Goal: Information Seeking & Learning: Learn about a topic

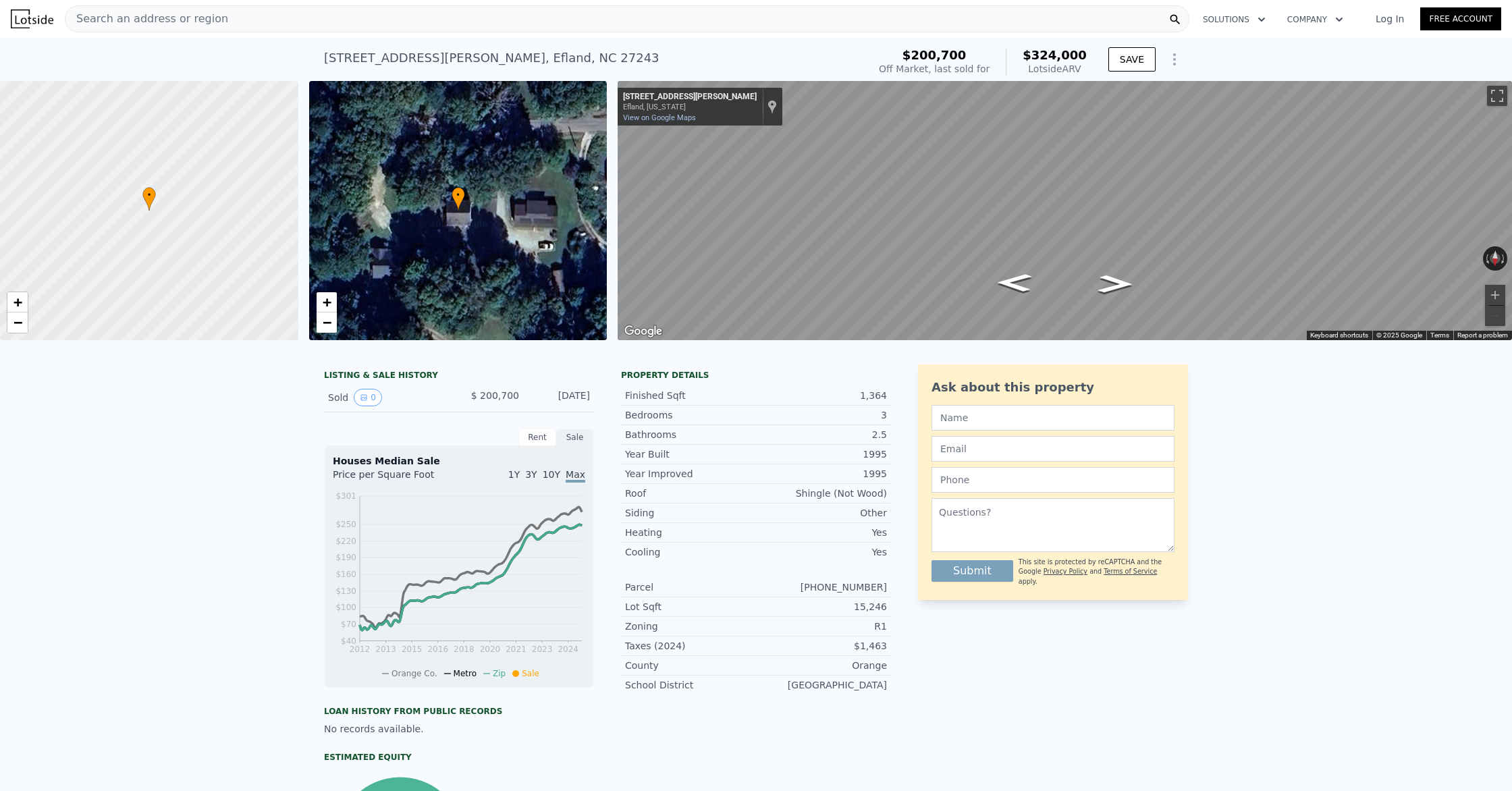
scroll to position [1, 0]
click at [1136, 57] on button "SAVE" at bounding box center [1131, 59] width 47 height 25
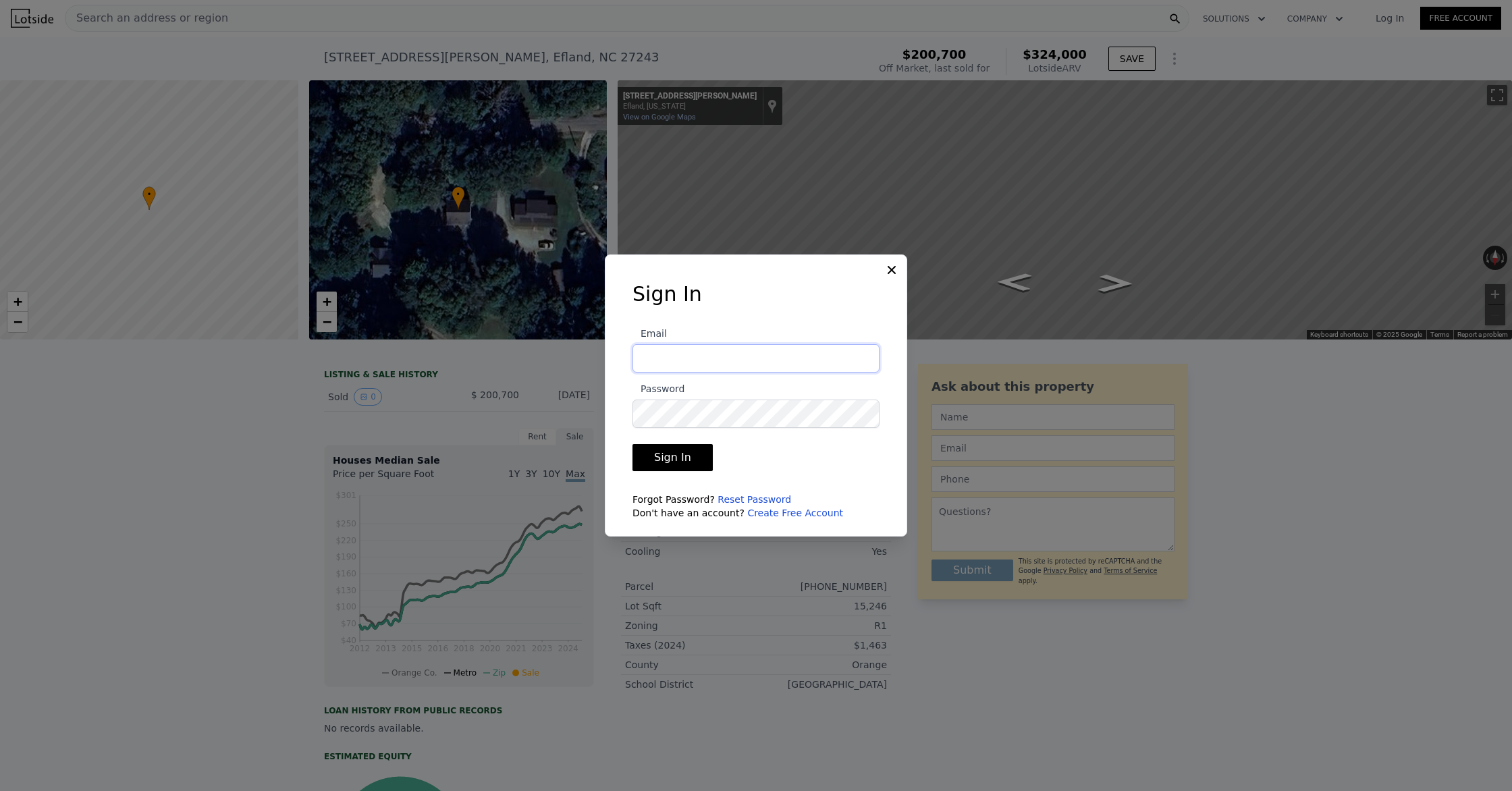
type input "pamela@nextkeypropertiesllc.com"
click at [680, 465] on button "Sign In" at bounding box center [672, 457] width 80 height 27
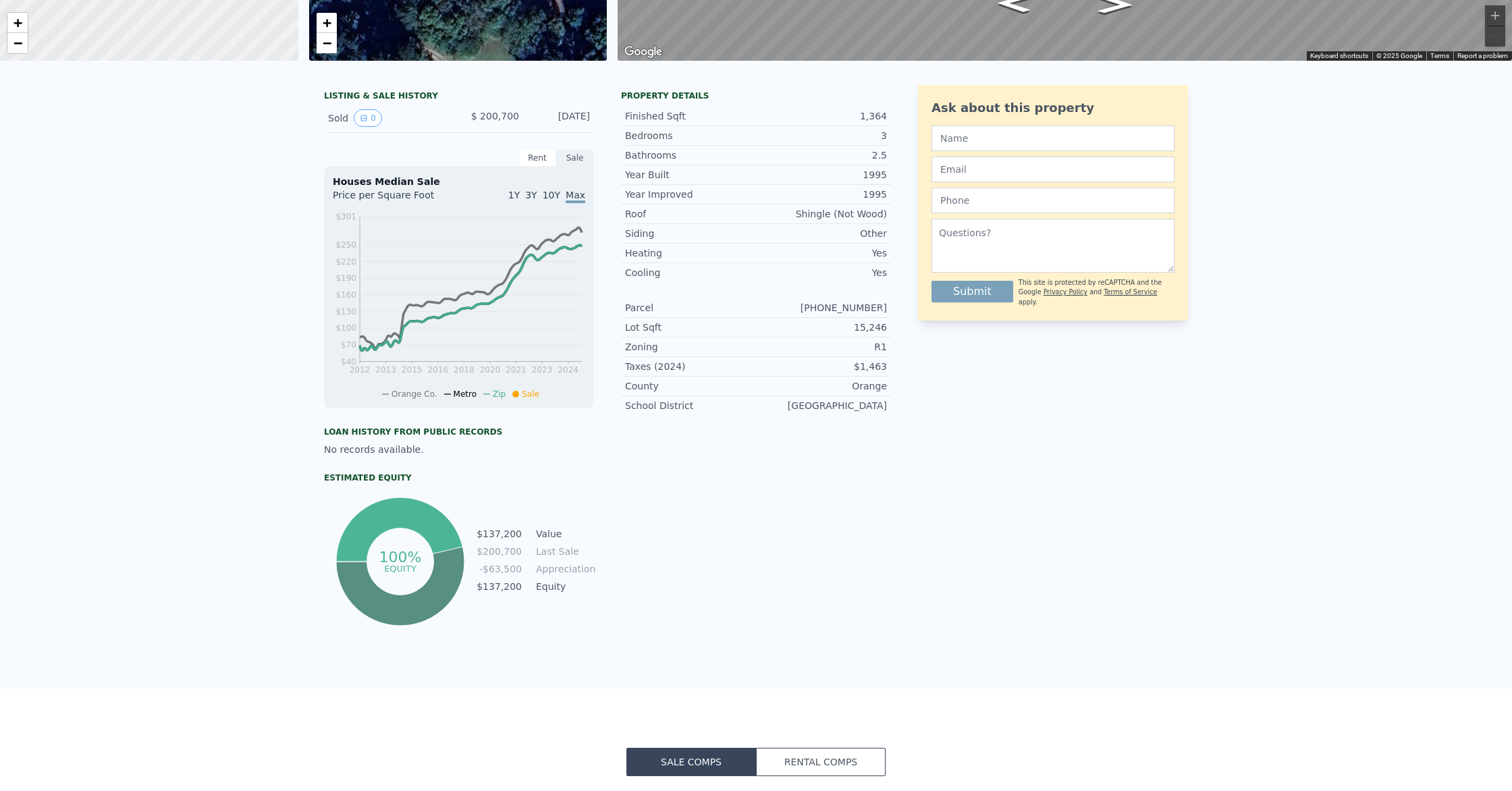
scroll to position [0, 0]
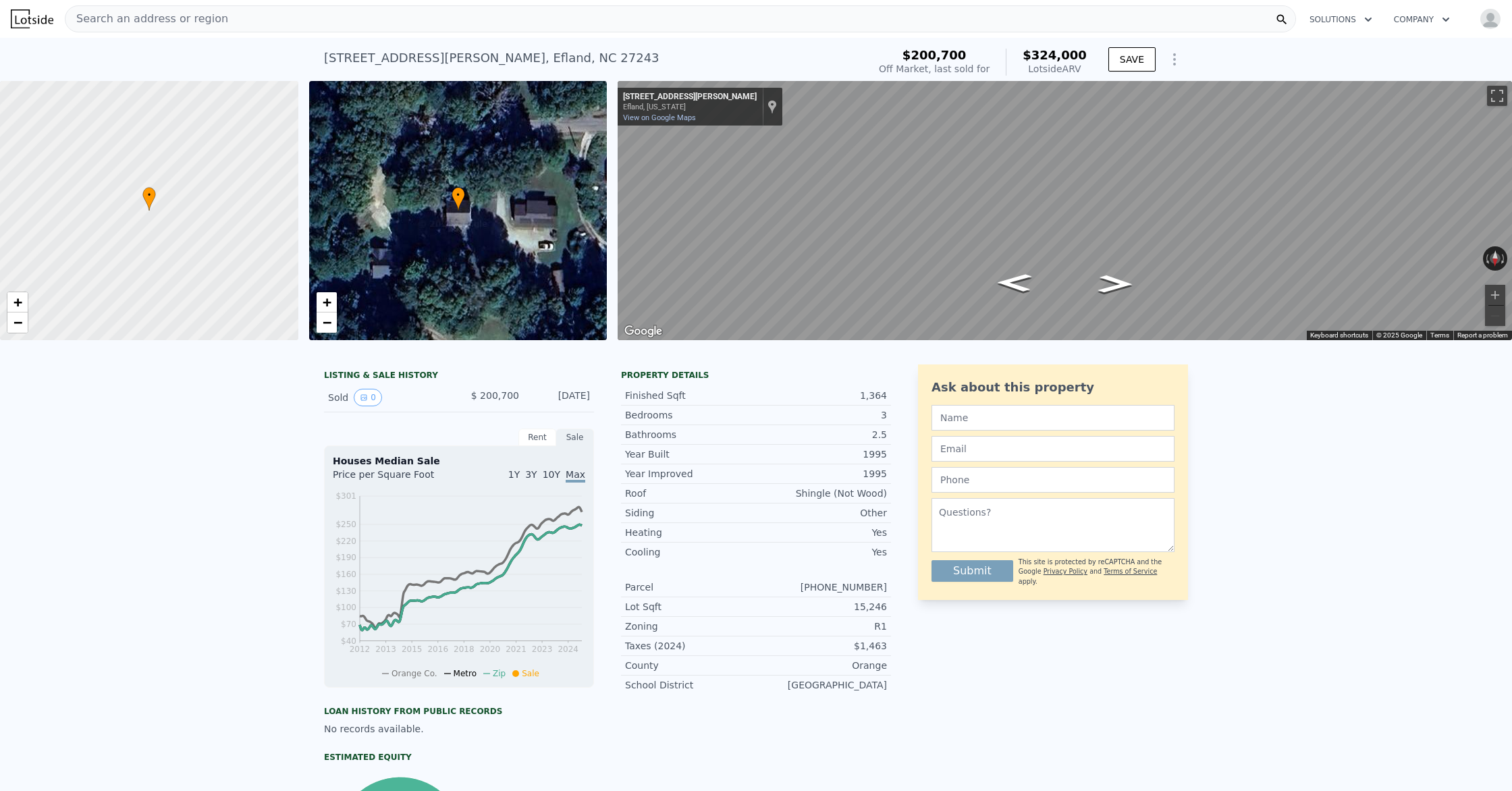
click at [31, 24] on img at bounding box center [32, 19] width 43 height 19
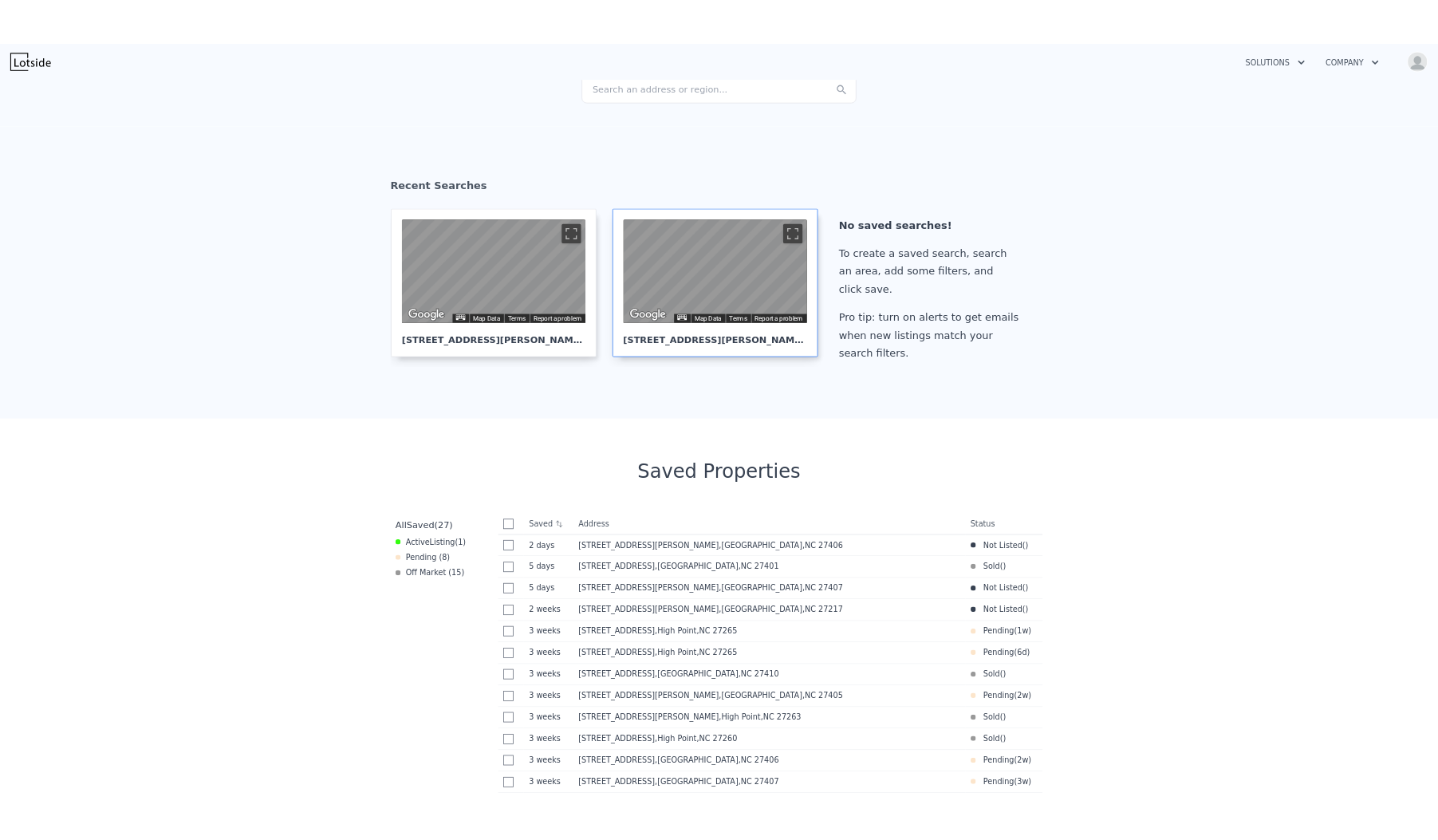
scroll to position [187, 0]
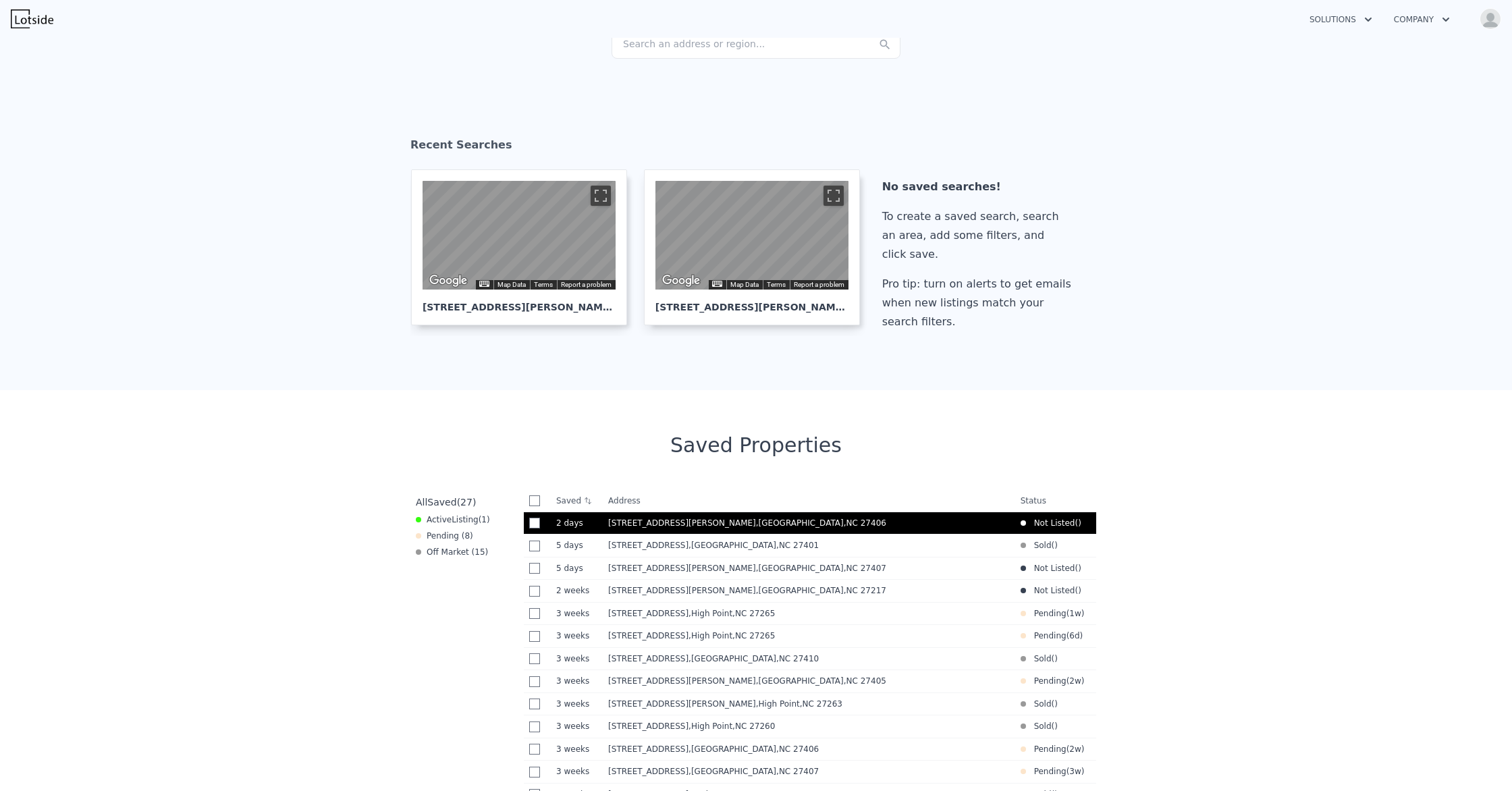
click at [664, 525] on span "[STREET_ADDRESS][PERSON_NAME]" at bounding box center [682, 523] width 148 height 9
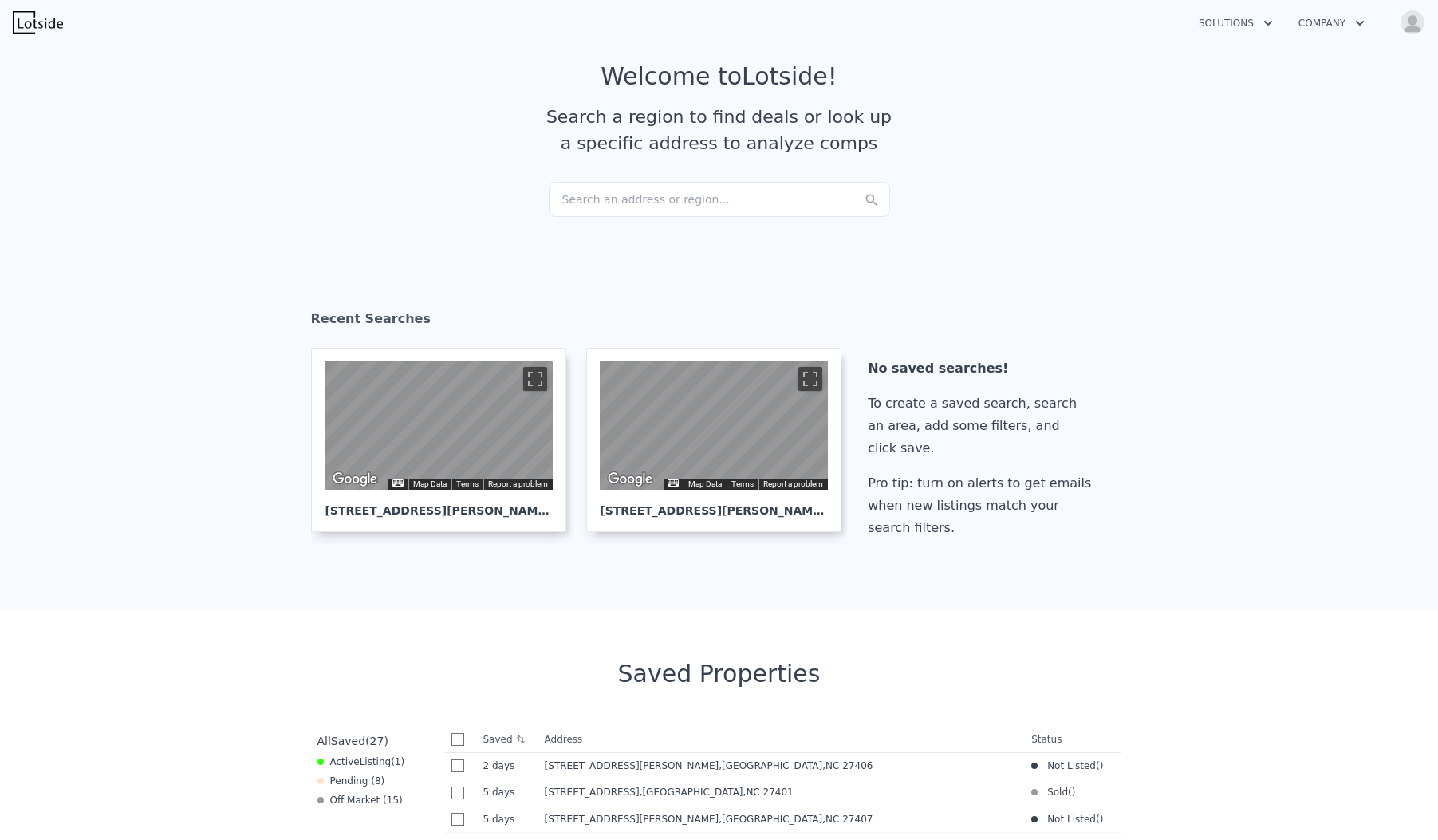
scroll to position [0, 0]
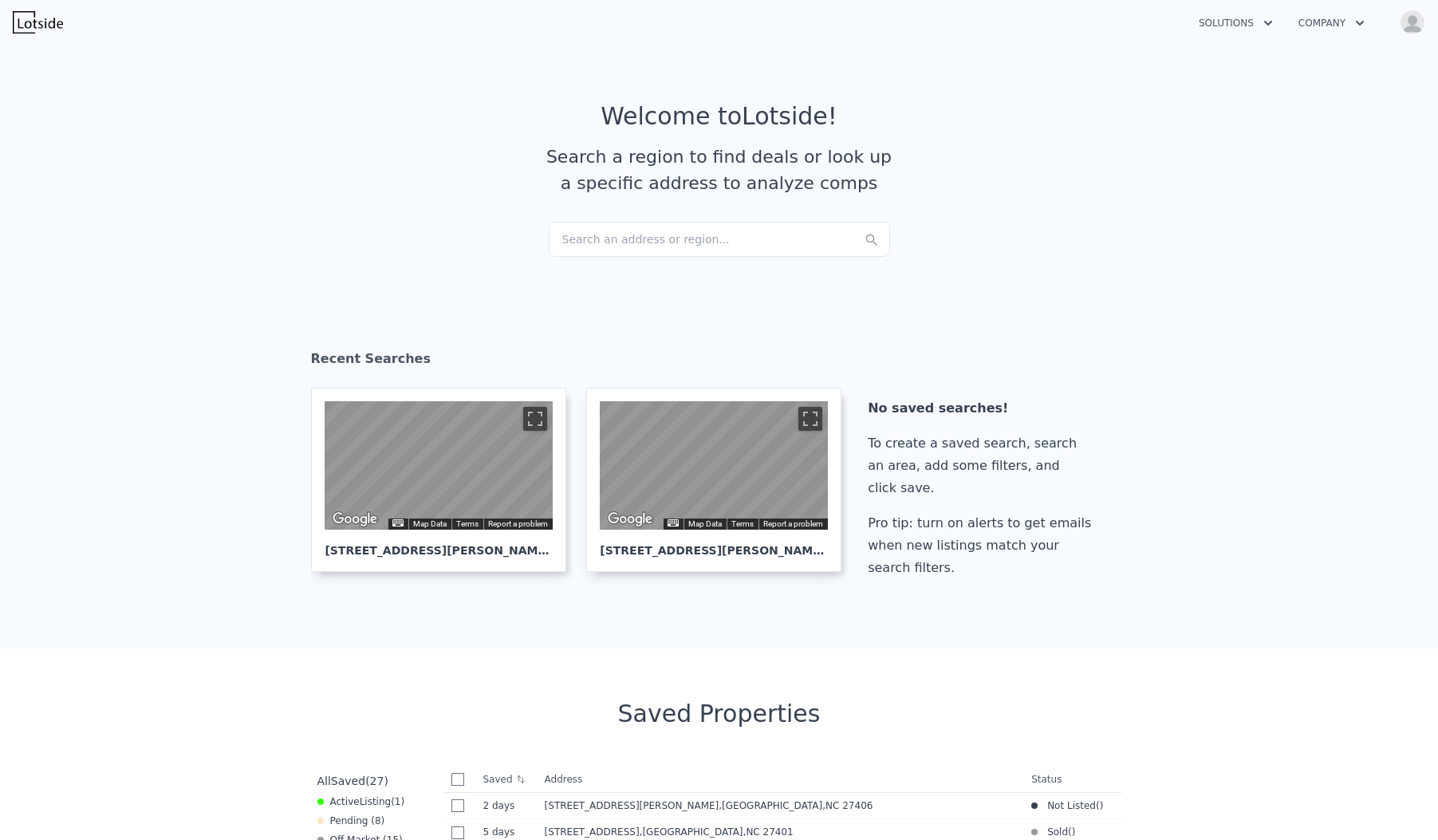
click at [589, 234] on div "Search an address or region..." at bounding box center [719, 239] width 341 height 35
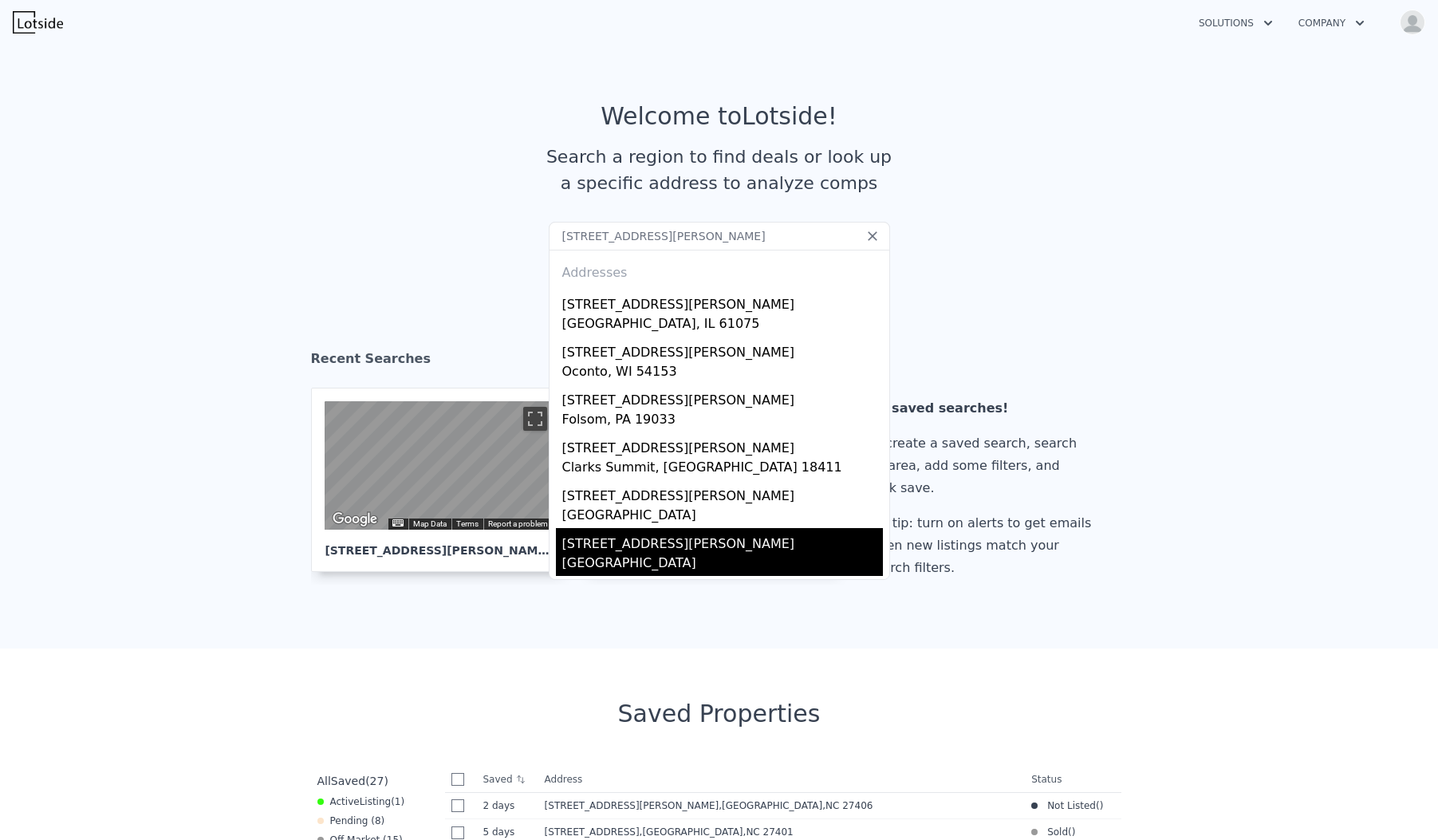
type input "514 clark ave"
click at [644, 538] on div "514 Clark Ave" at bounding box center [722, 541] width 321 height 26
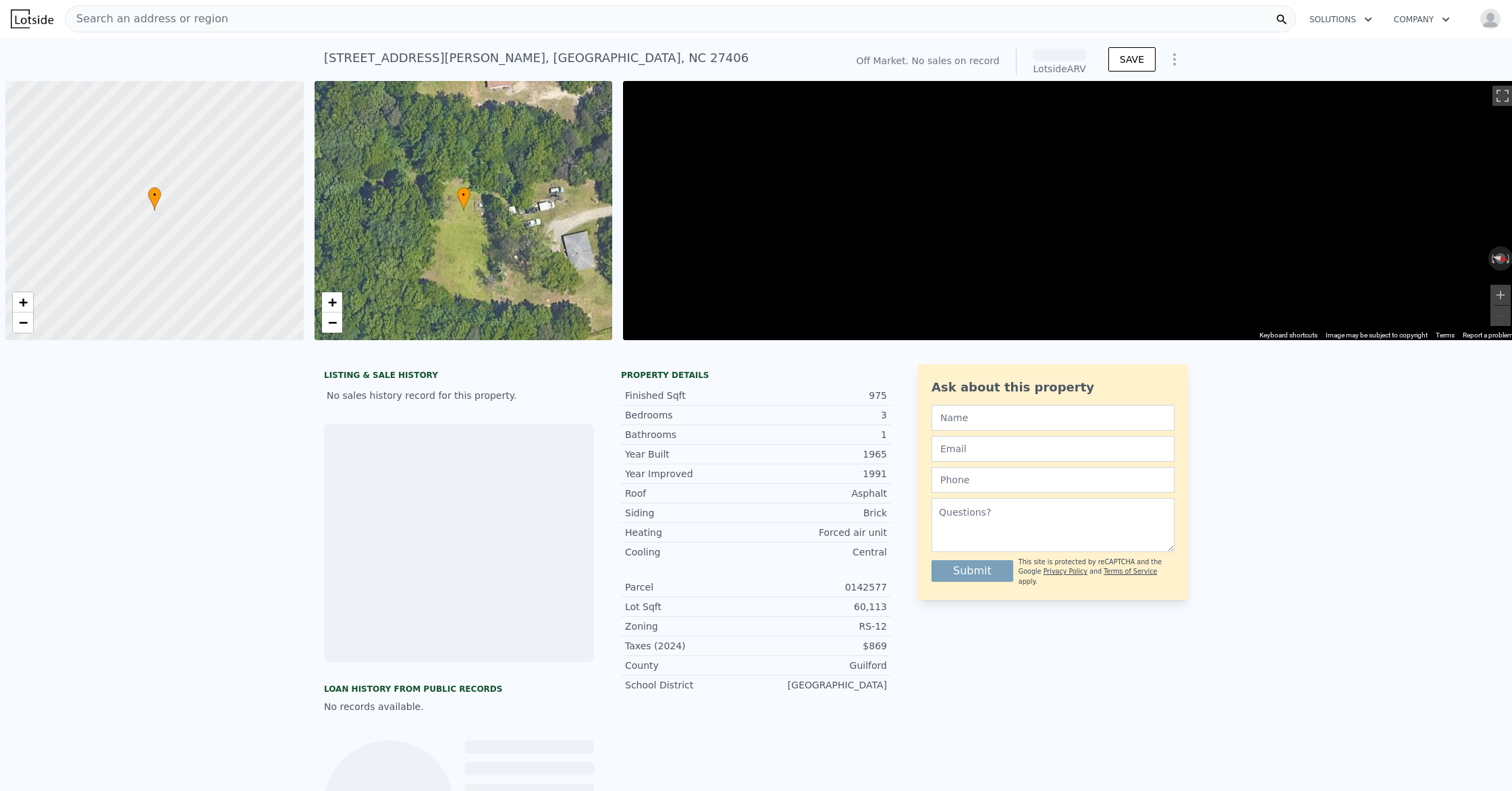
scroll to position [0, 5]
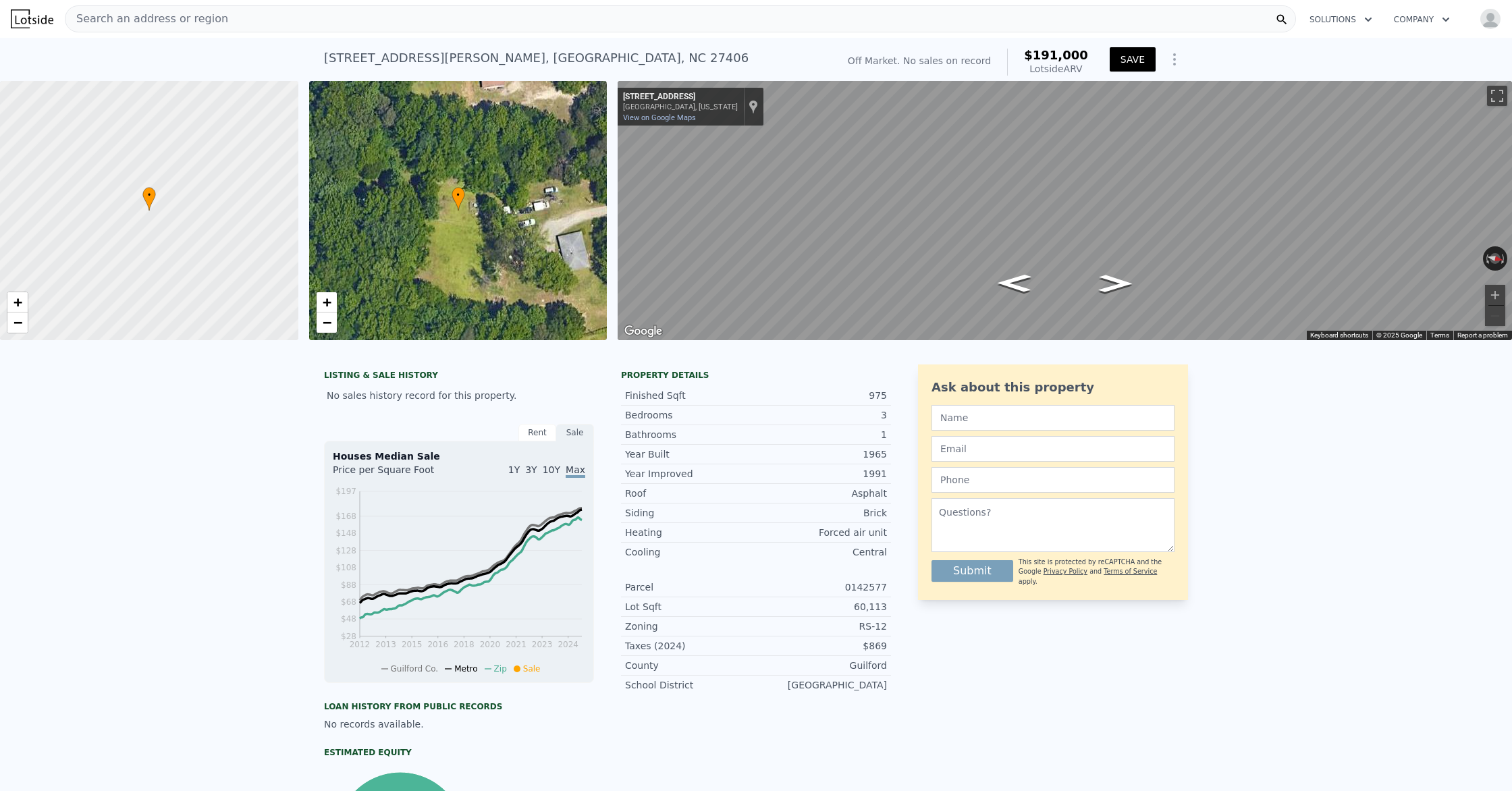
click at [1488, 25] on img "button" at bounding box center [1490, 19] width 22 height 22
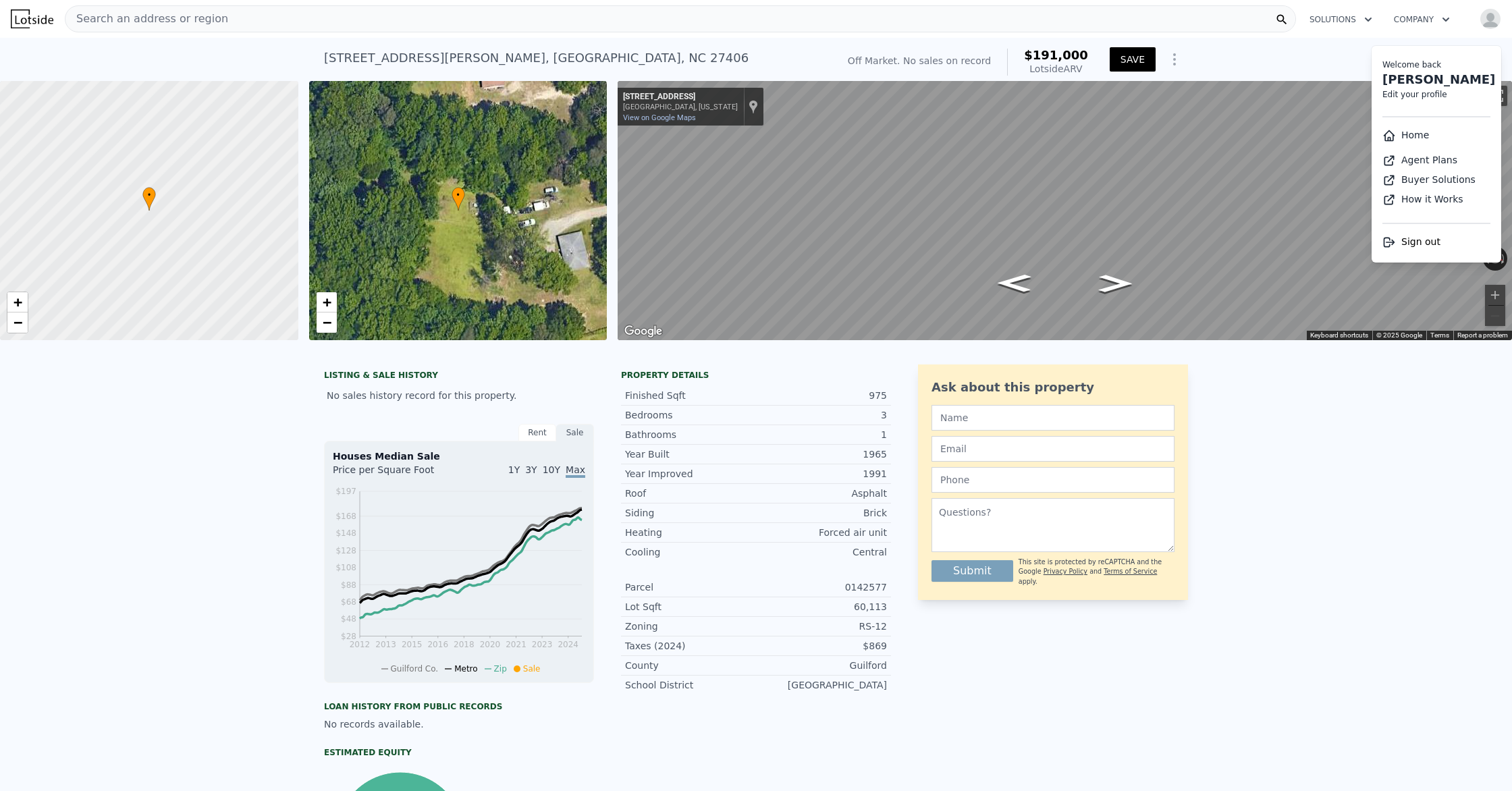
click at [1488, 25] on img "button" at bounding box center [1490, 19] width 22 height 22
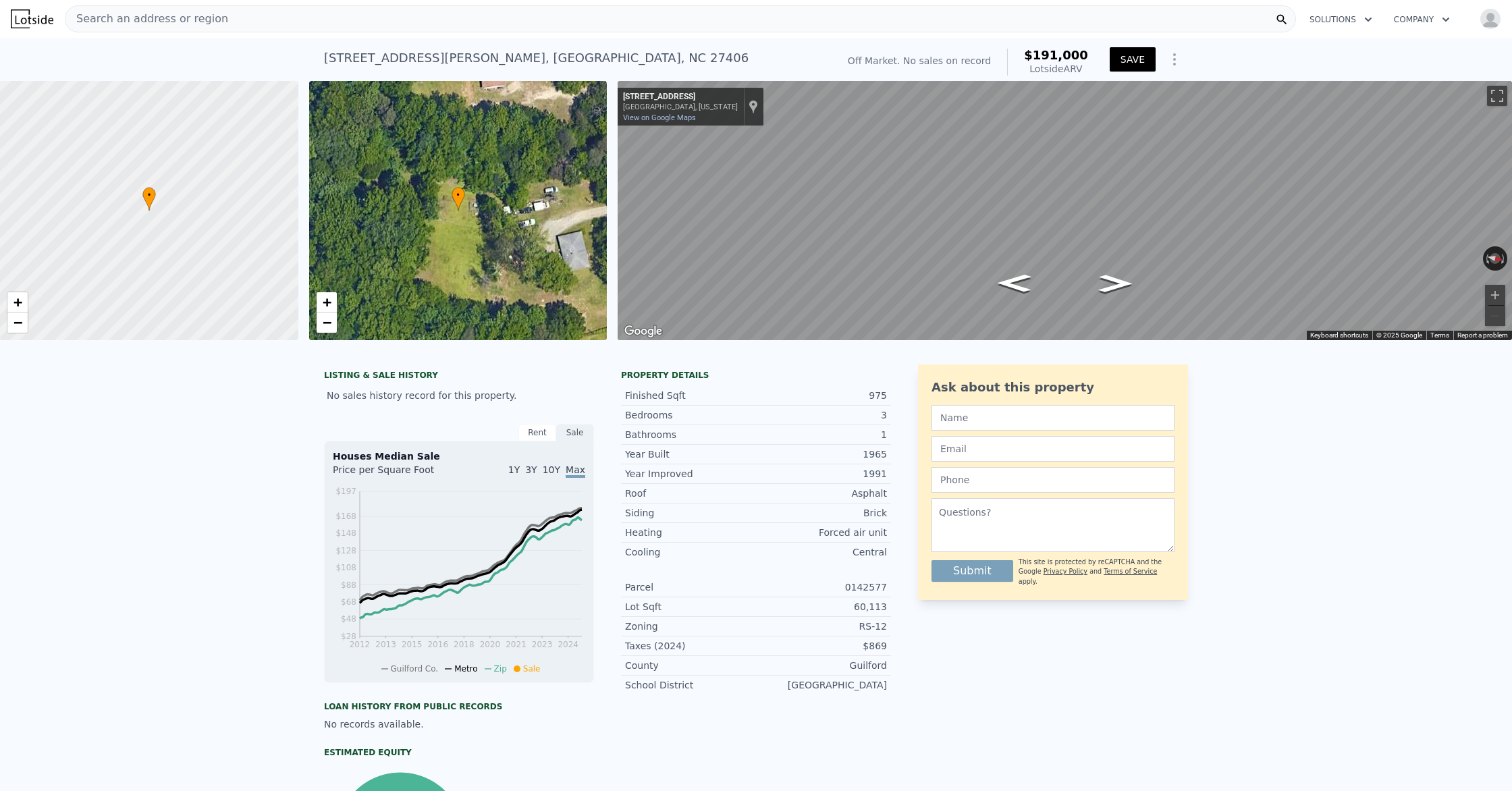
click at [1145, 59] on button "SAVE" at bounding box center [1132, 59] width 46 height 25
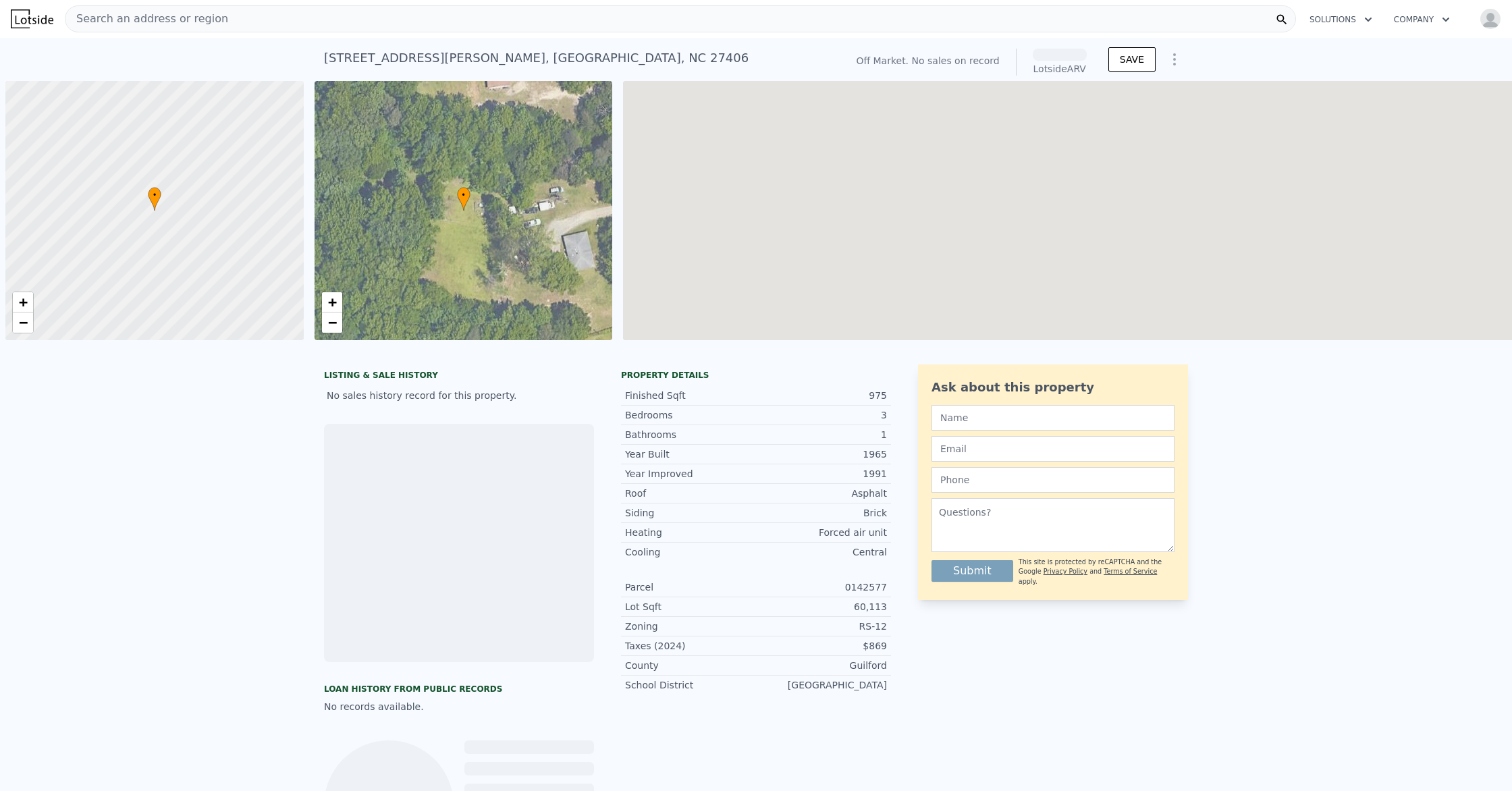
scroll to position [0, 5]
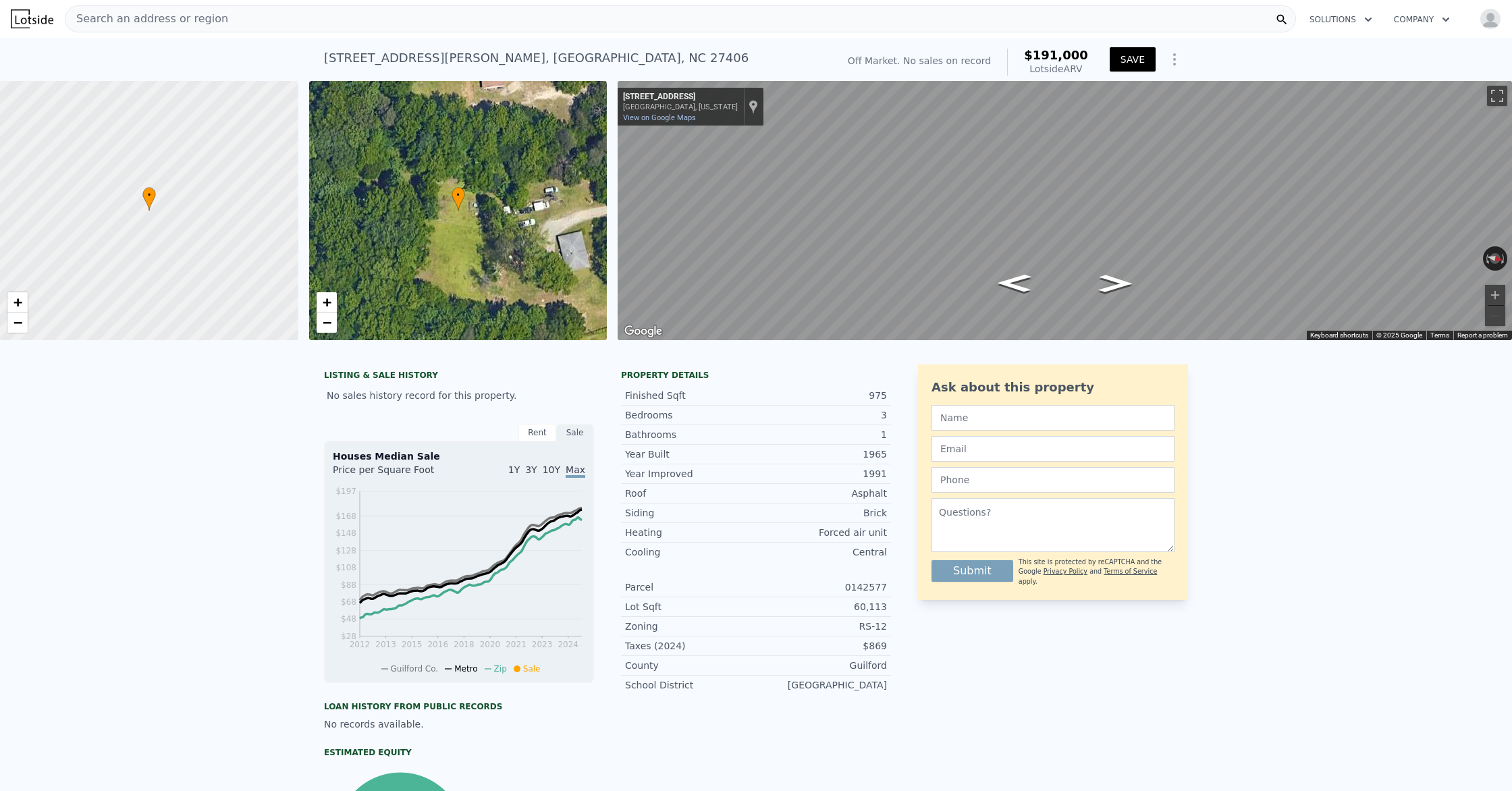
click at [1141, 64] on button "SAVE" at bounding box center [1132, 59] width 46 height 25
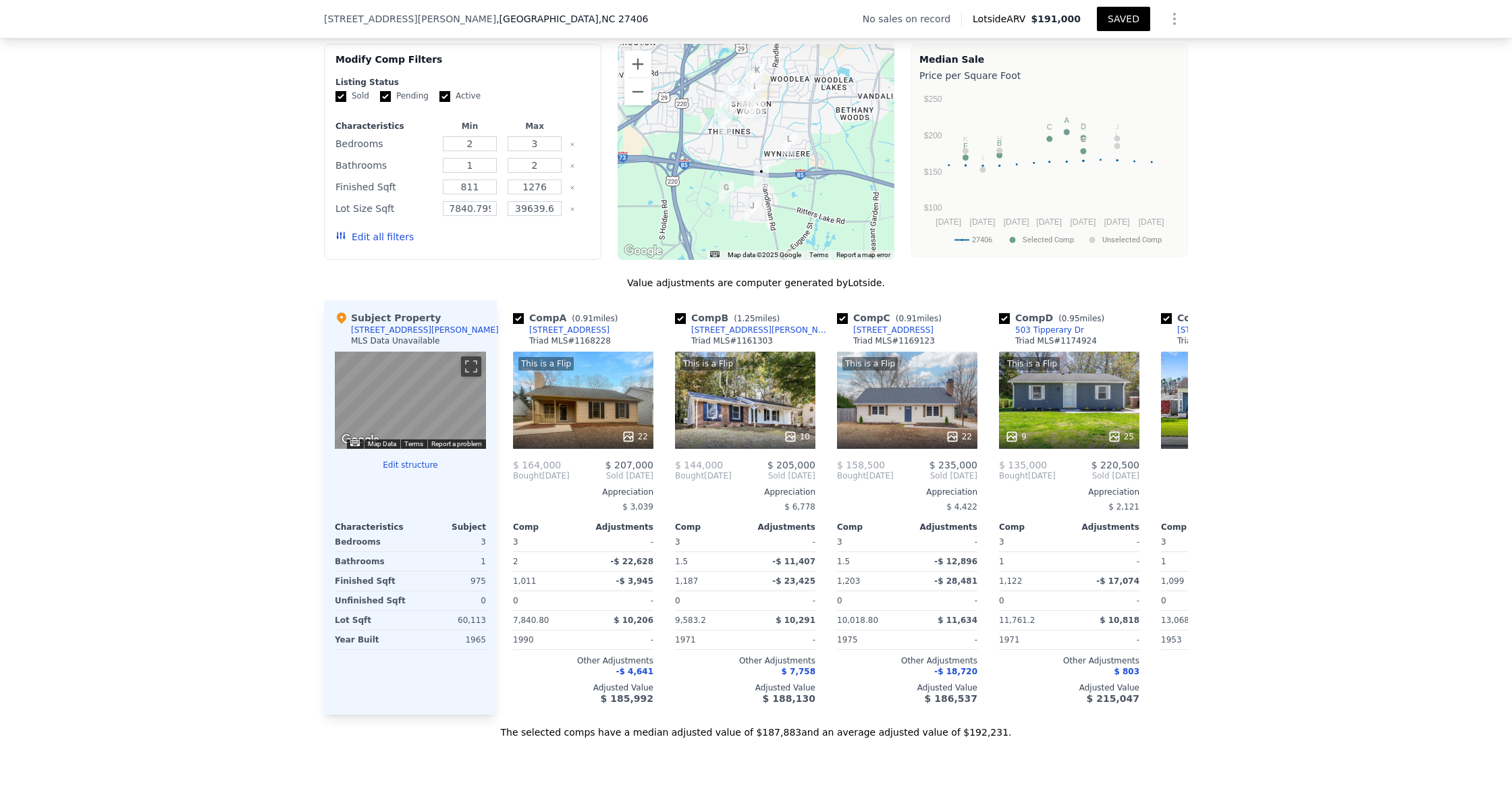
scroll to position [1049, 0]
click at [680, 318] on input "checkbox" at bounding box center [680, 317] width 11 height 11
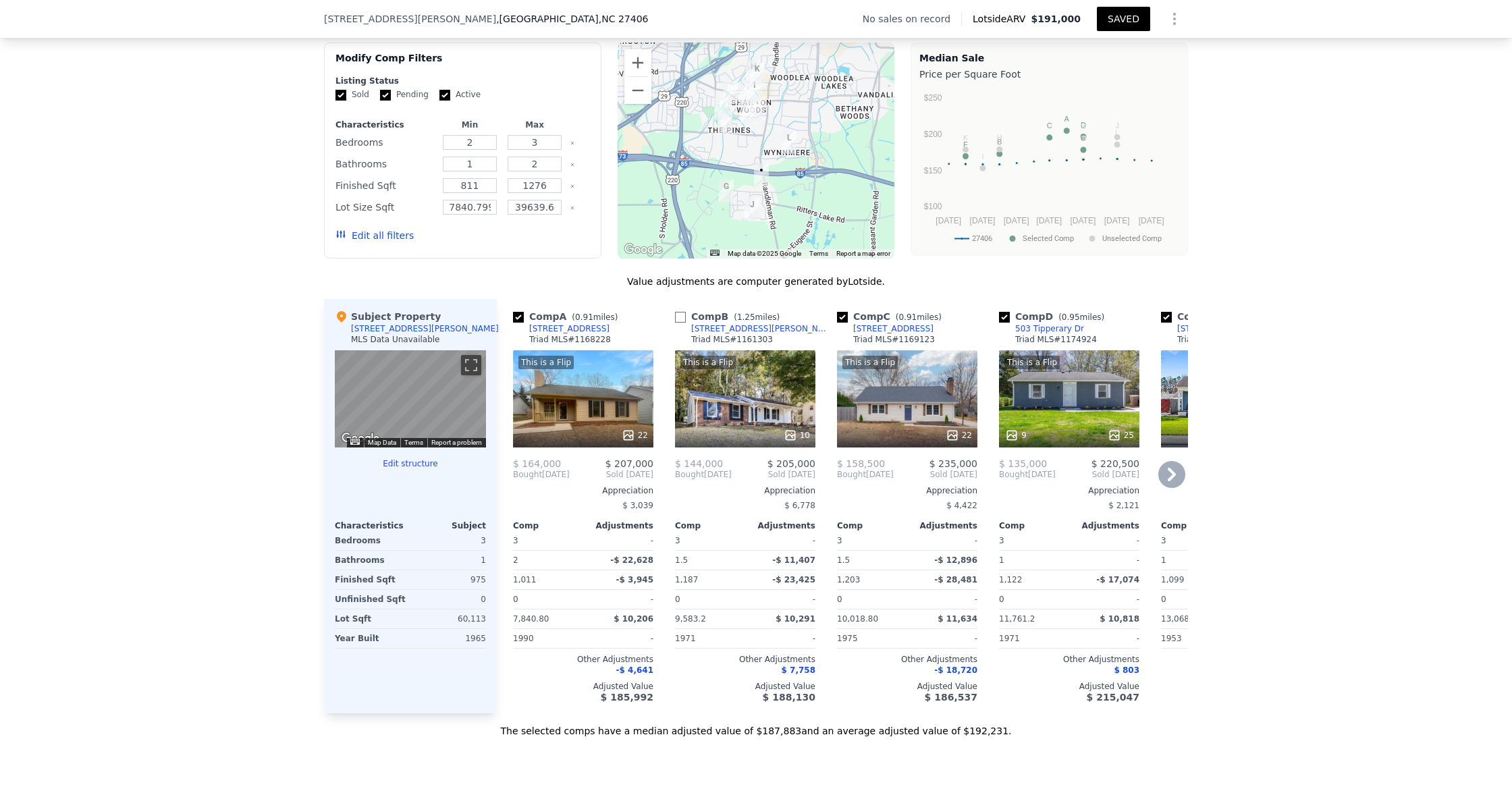
checkbox input "false"
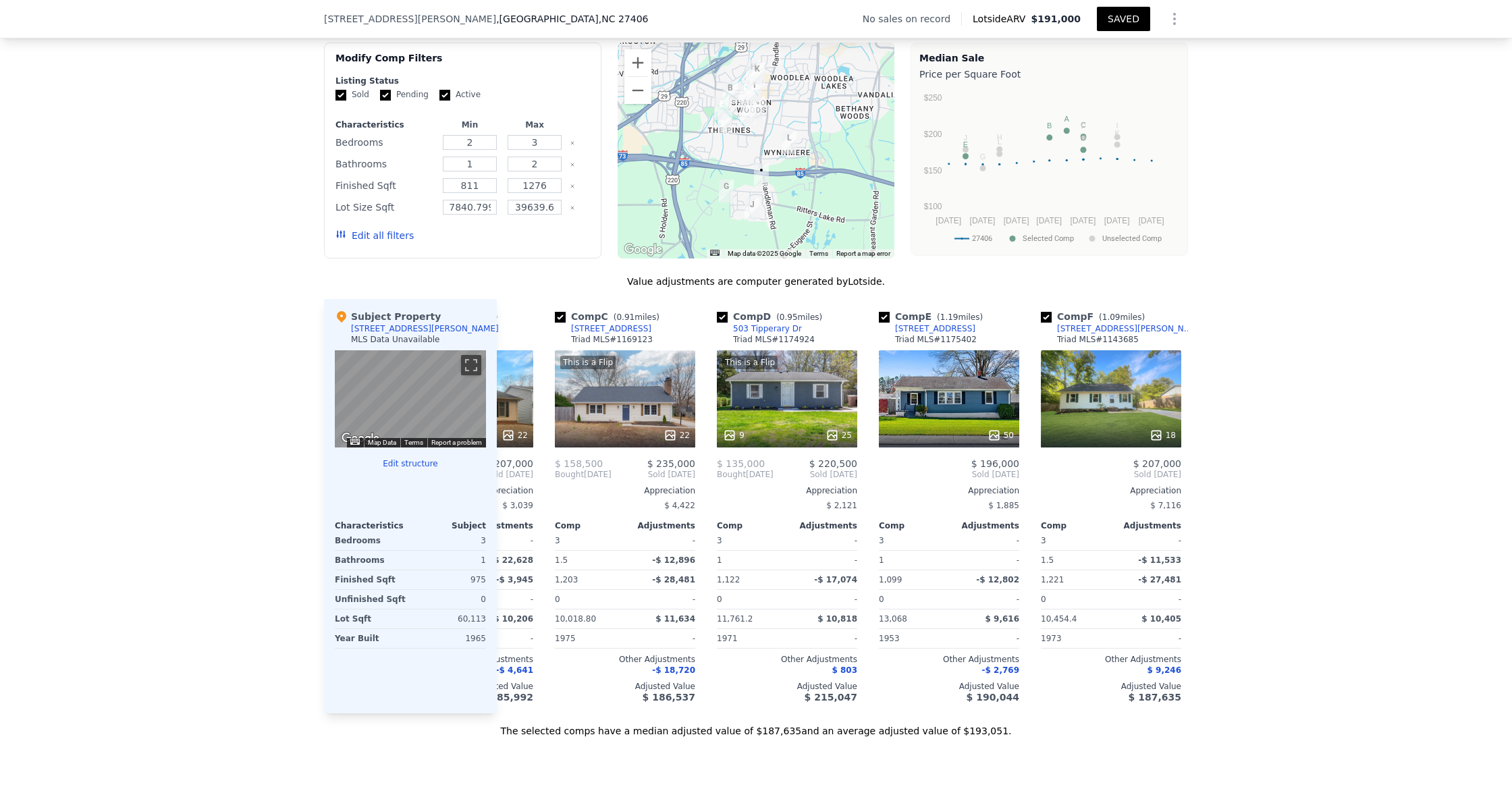
scroll to position [0, 115]
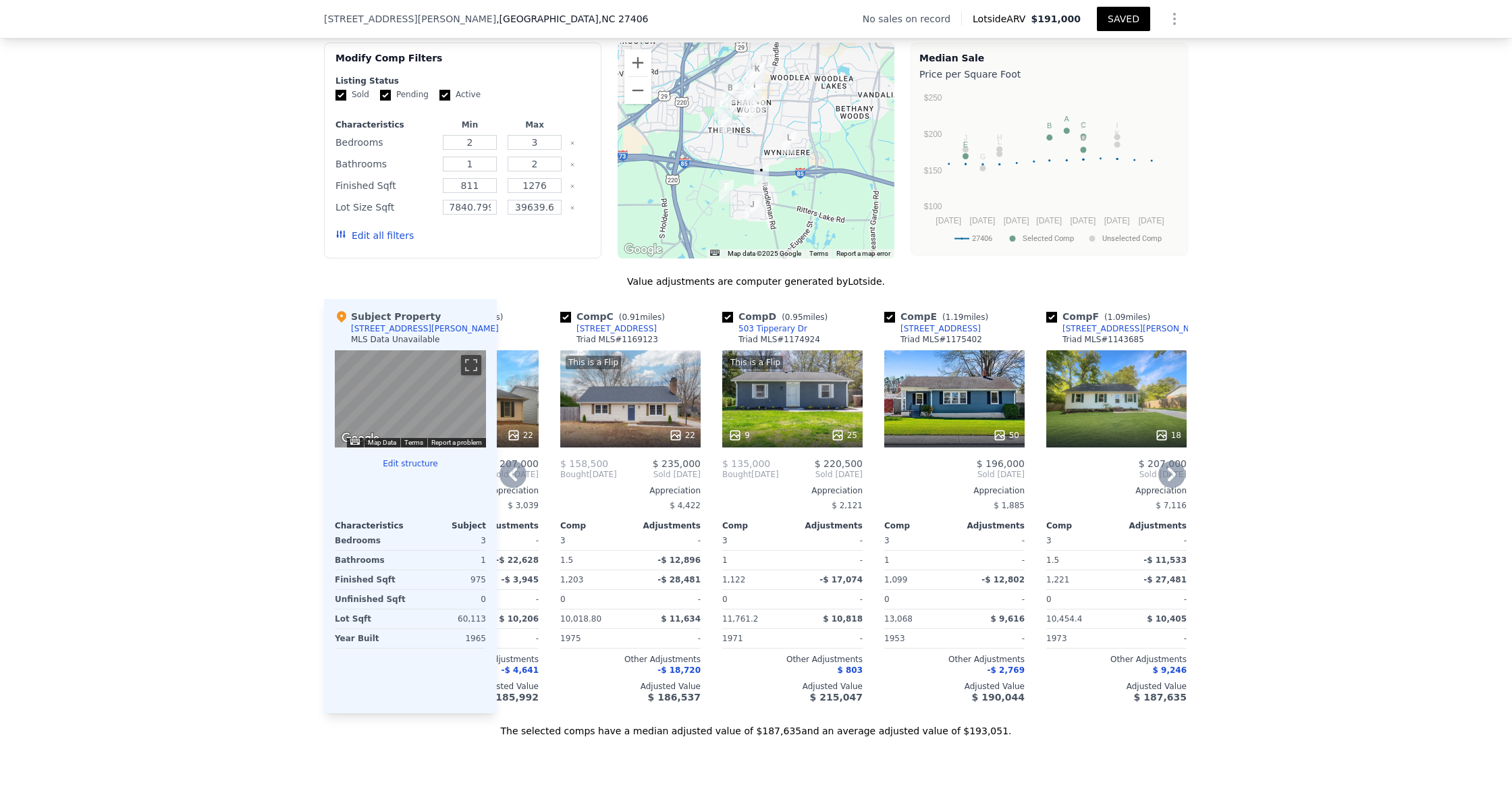
click at [1051, 318] on input "checkbox" at bounding box center [1051, 317] width 11 height 11
checkbox input "false"
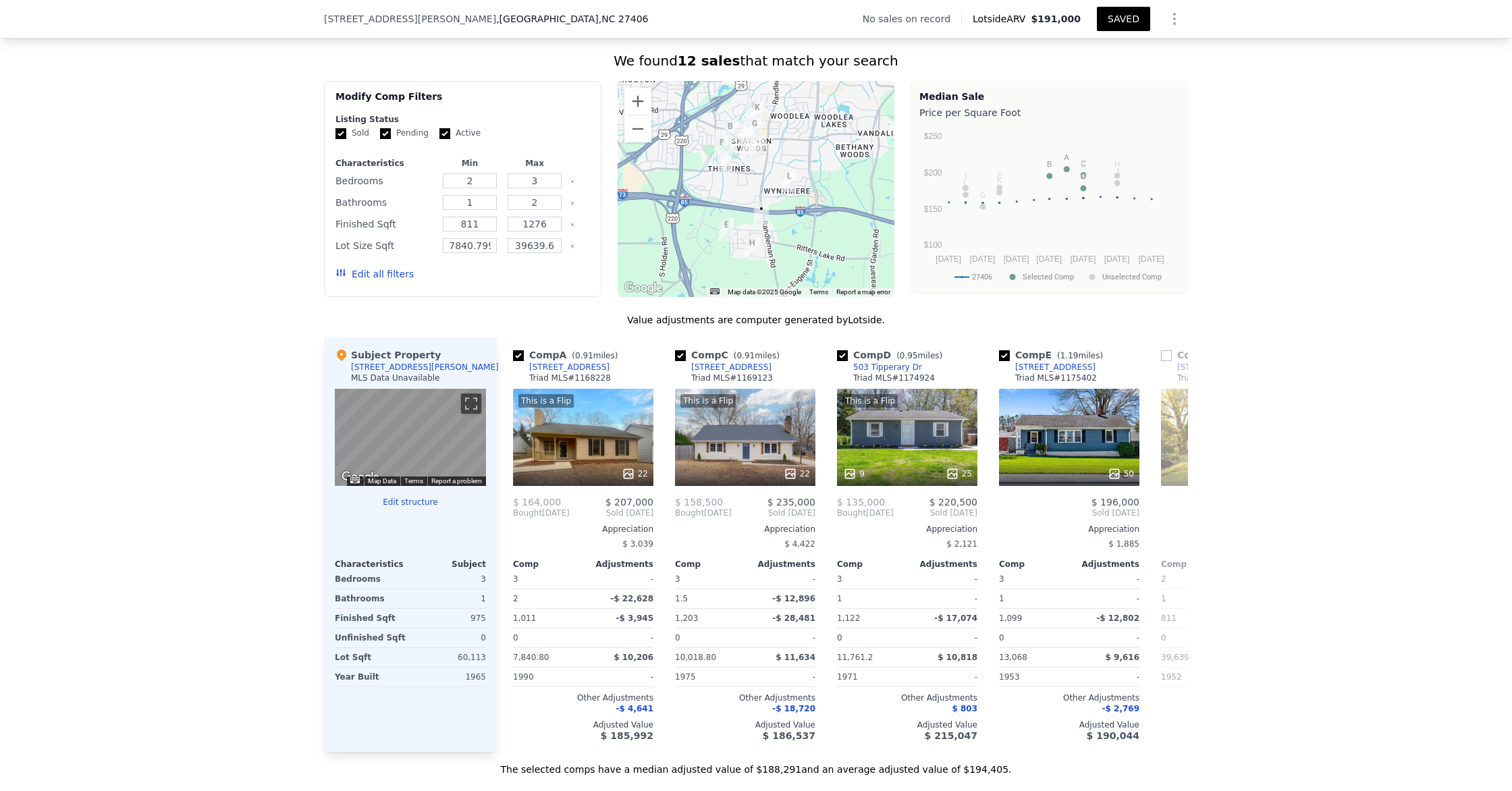
scroll to position [1023, 0]
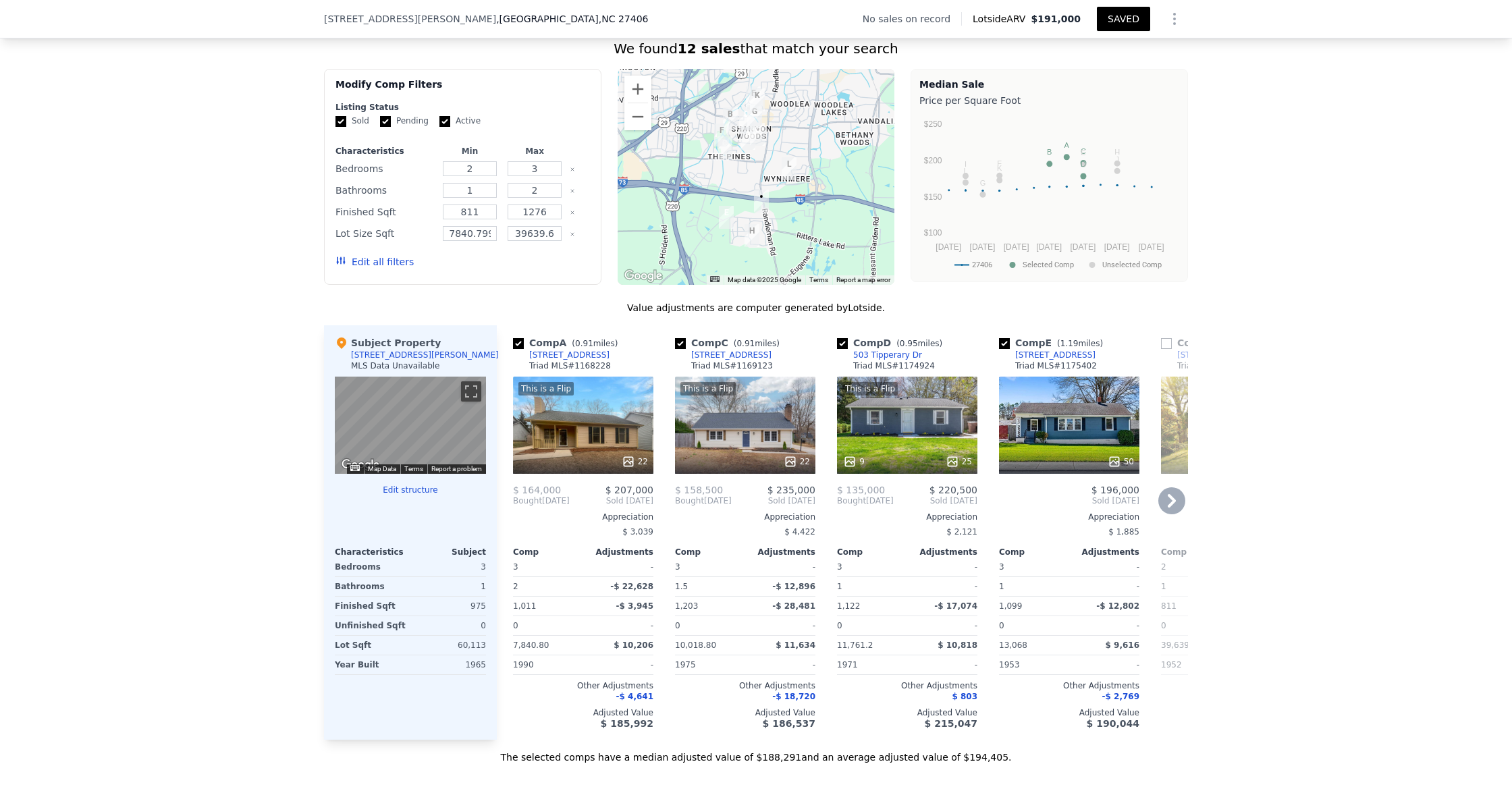
click at [1008, 346] on input "checkbox" at bounding box center [1004, 343] width 11 height 11
checkbox input "false"
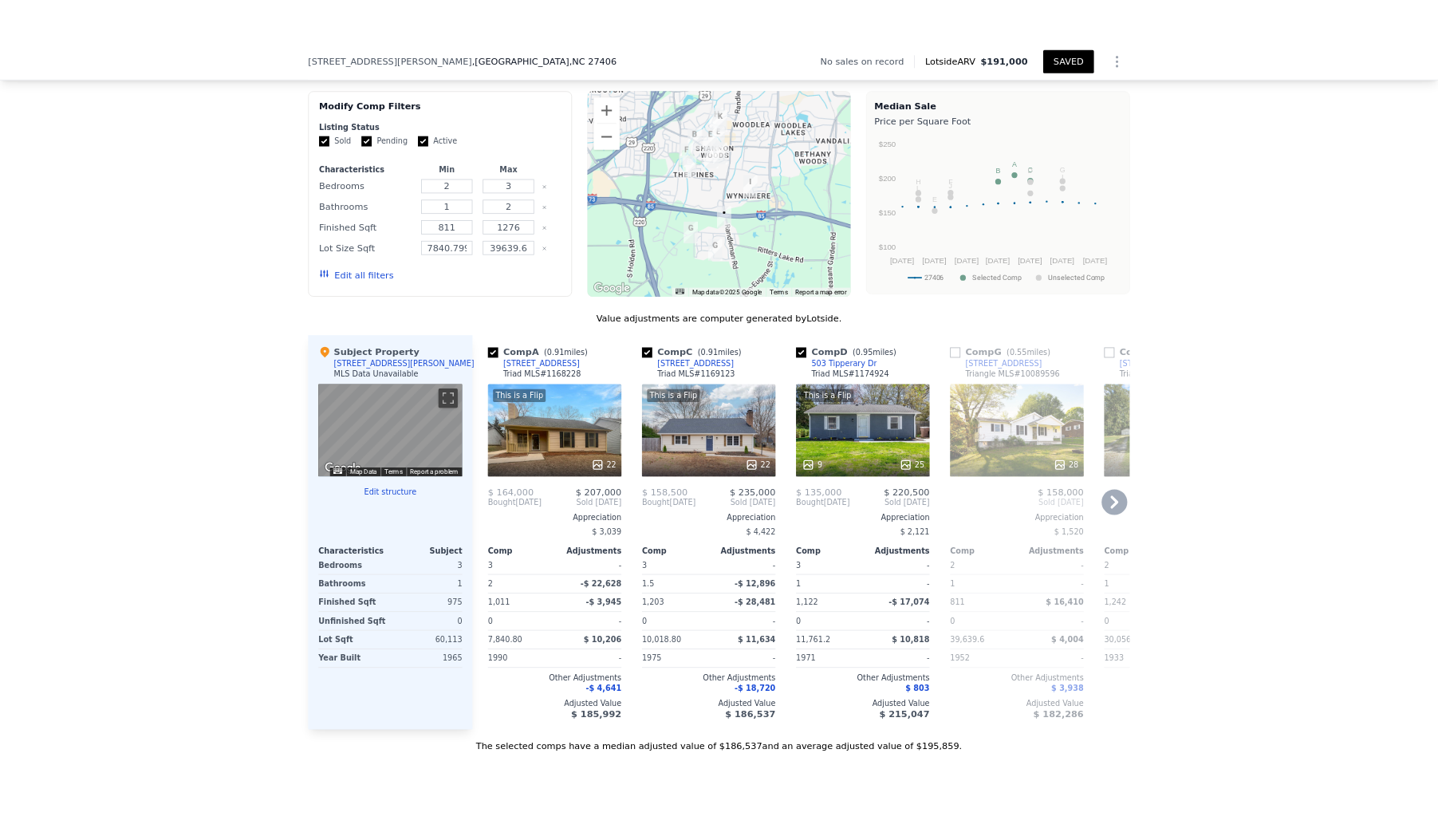
scroll to position [1233, 0]
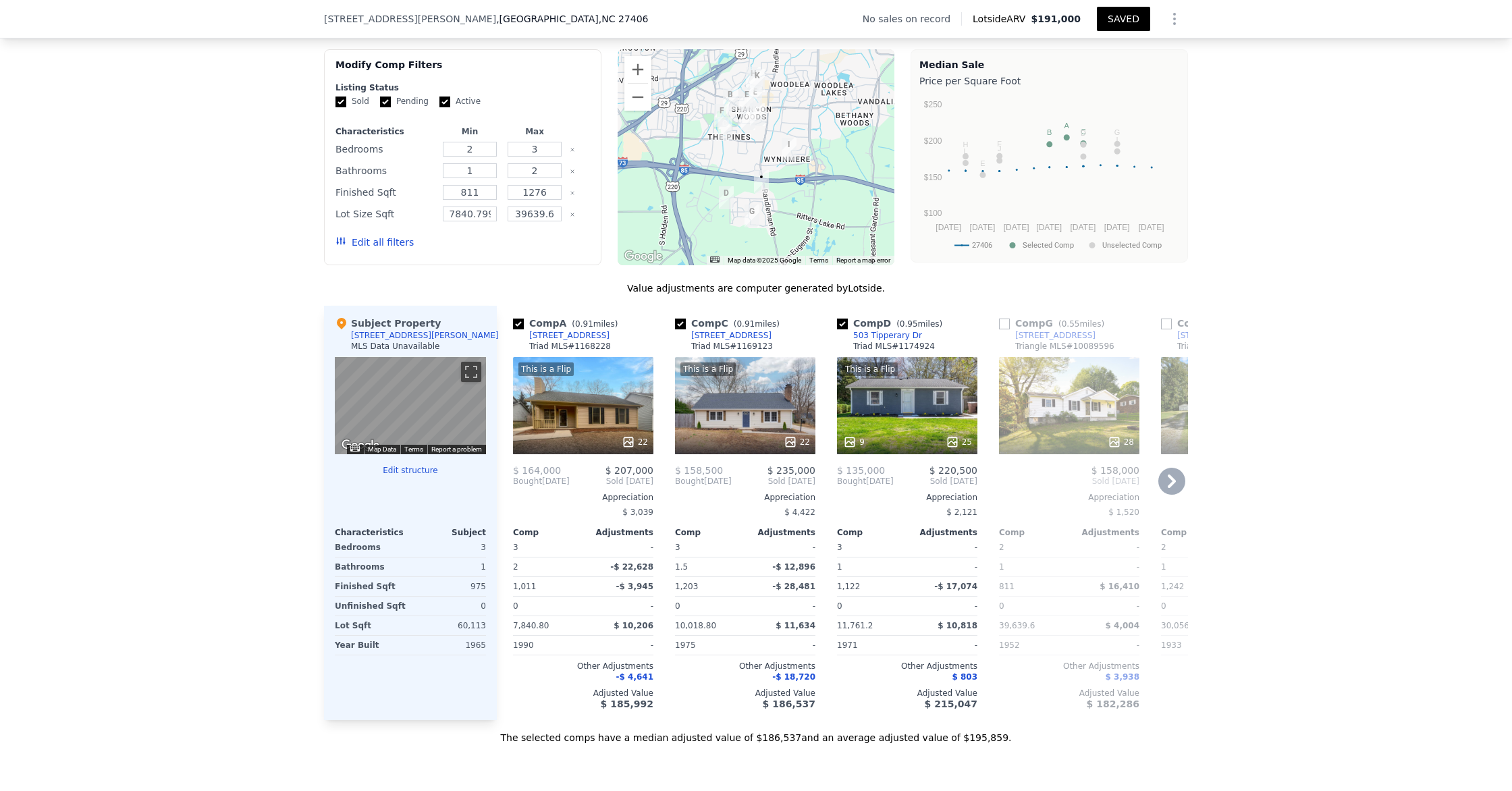
click at [439, 103] on input "Active" at bounding box center [444, 101] width 11 height 11
checkbox input "false"
click at [384, 105] on input "Pending" at bounding box center [385, 101] width 11 height 11
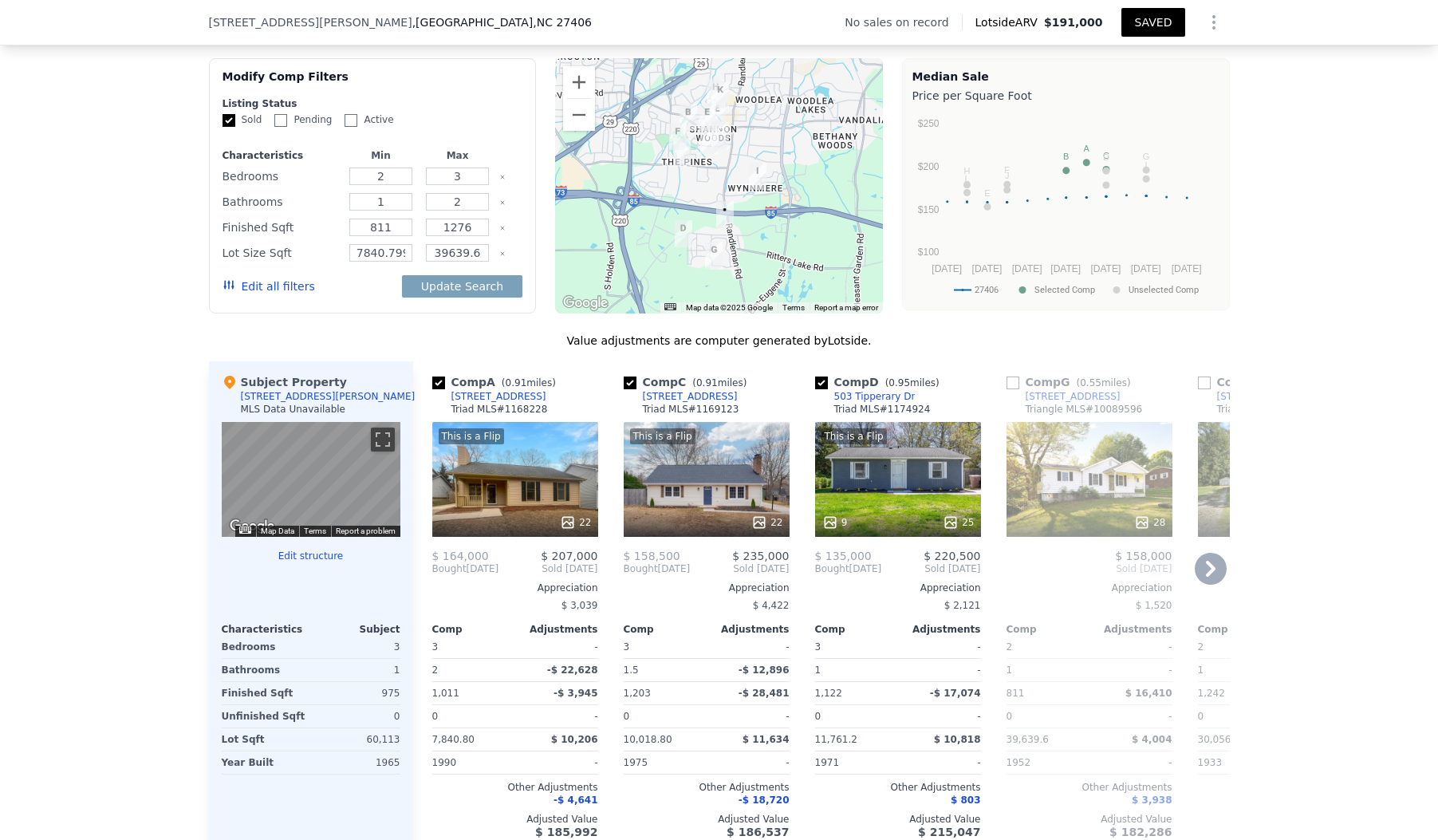
checkbox input "true"
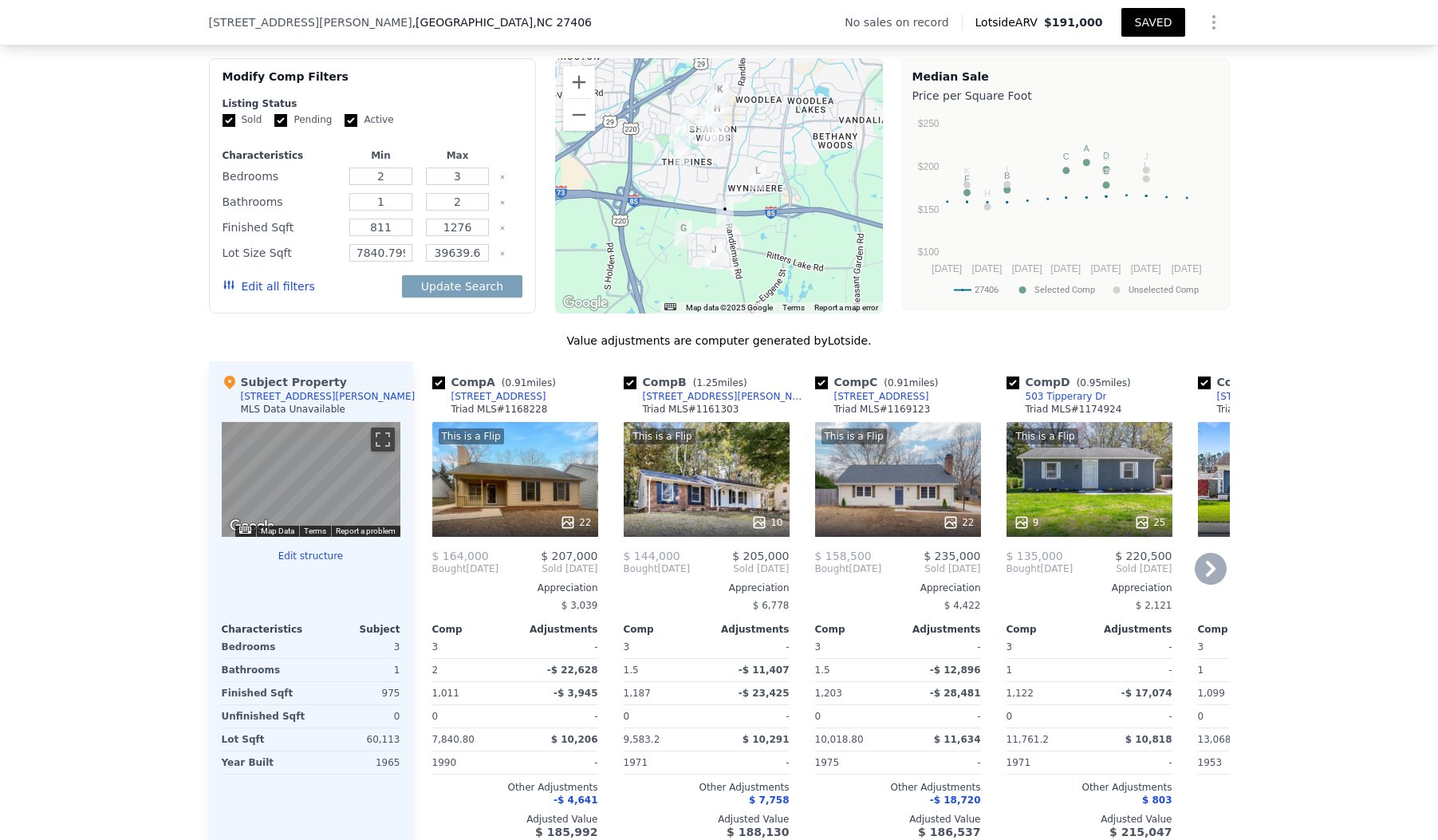
scroll to position [1224, 0]
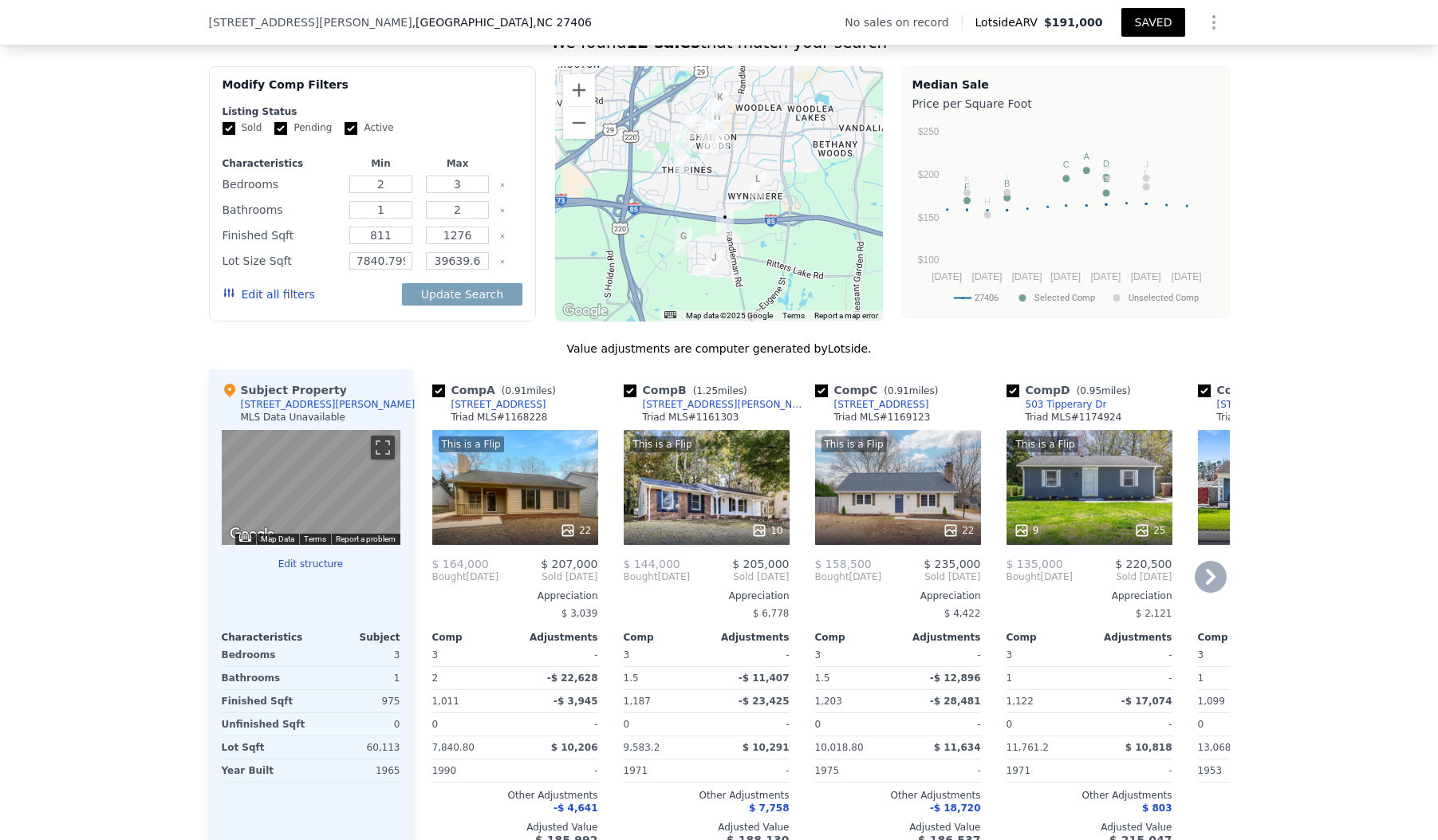
click at [630, 393] on input "checkbox" at bounding box center [630, 390] width 13 height 13
checkbox input "false"
click at [628, 390] on input "checkbox" at bounding box center [630, 390] width 13 height 13
checkbox input "false"
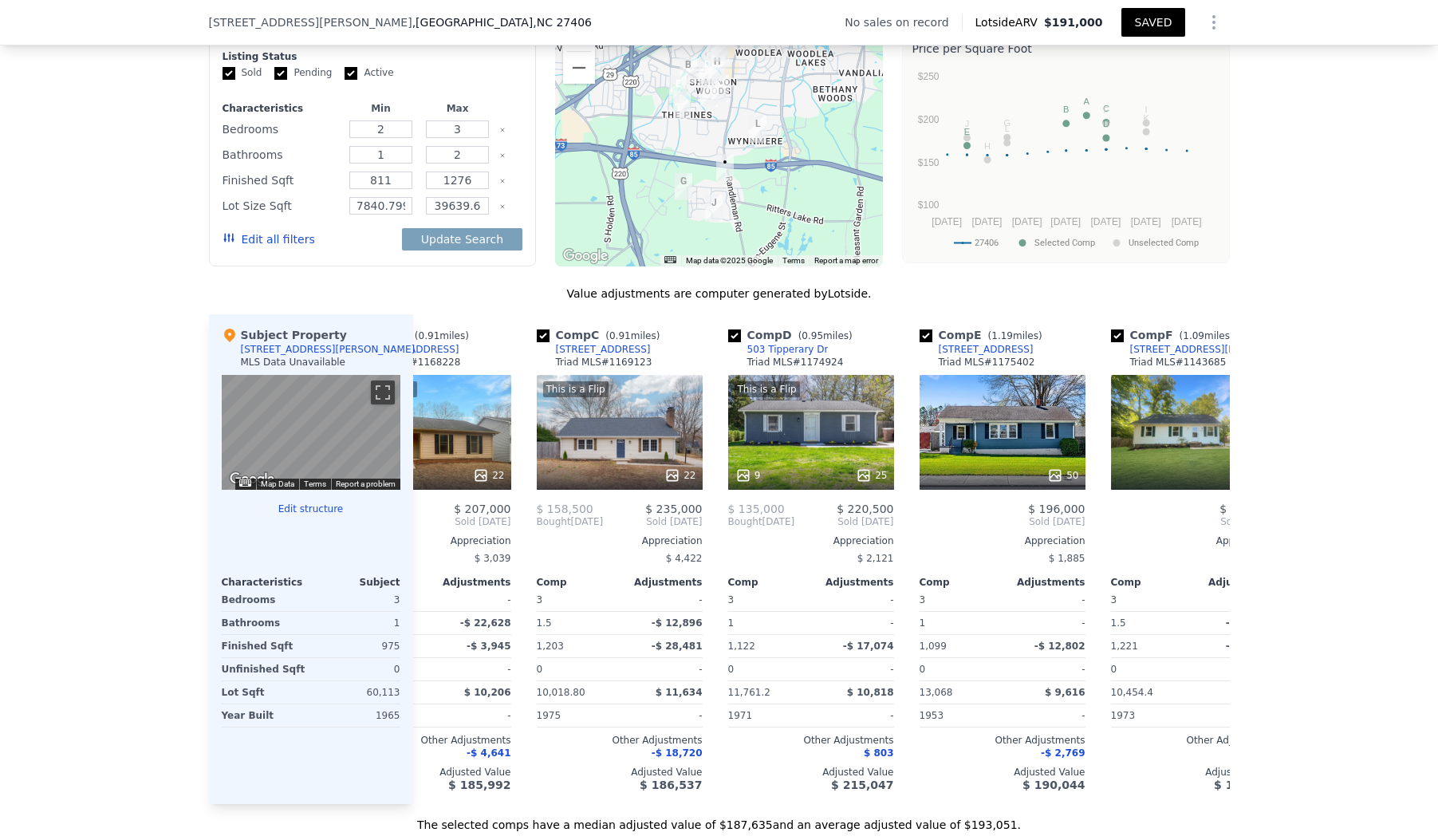
scroll to position [0, 88]
click at [921, 332] on input "checkbox" at bounding box center [925, 335] width 13 height 13
checkbox input "false"
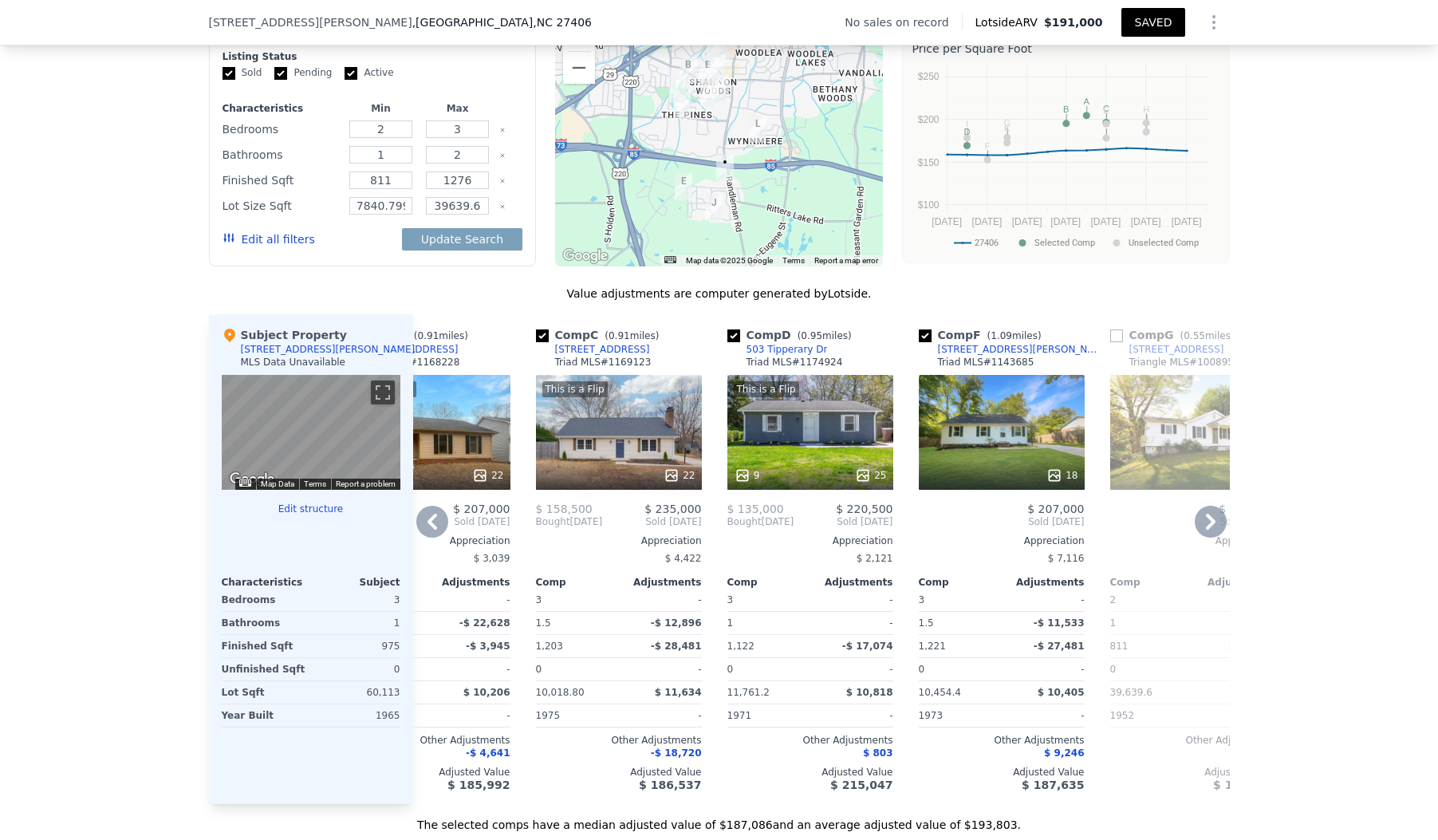
click at [924, 337] on input "checkbox" at bounding box center [925, 335] width 13 height 13
checkbox input "false"
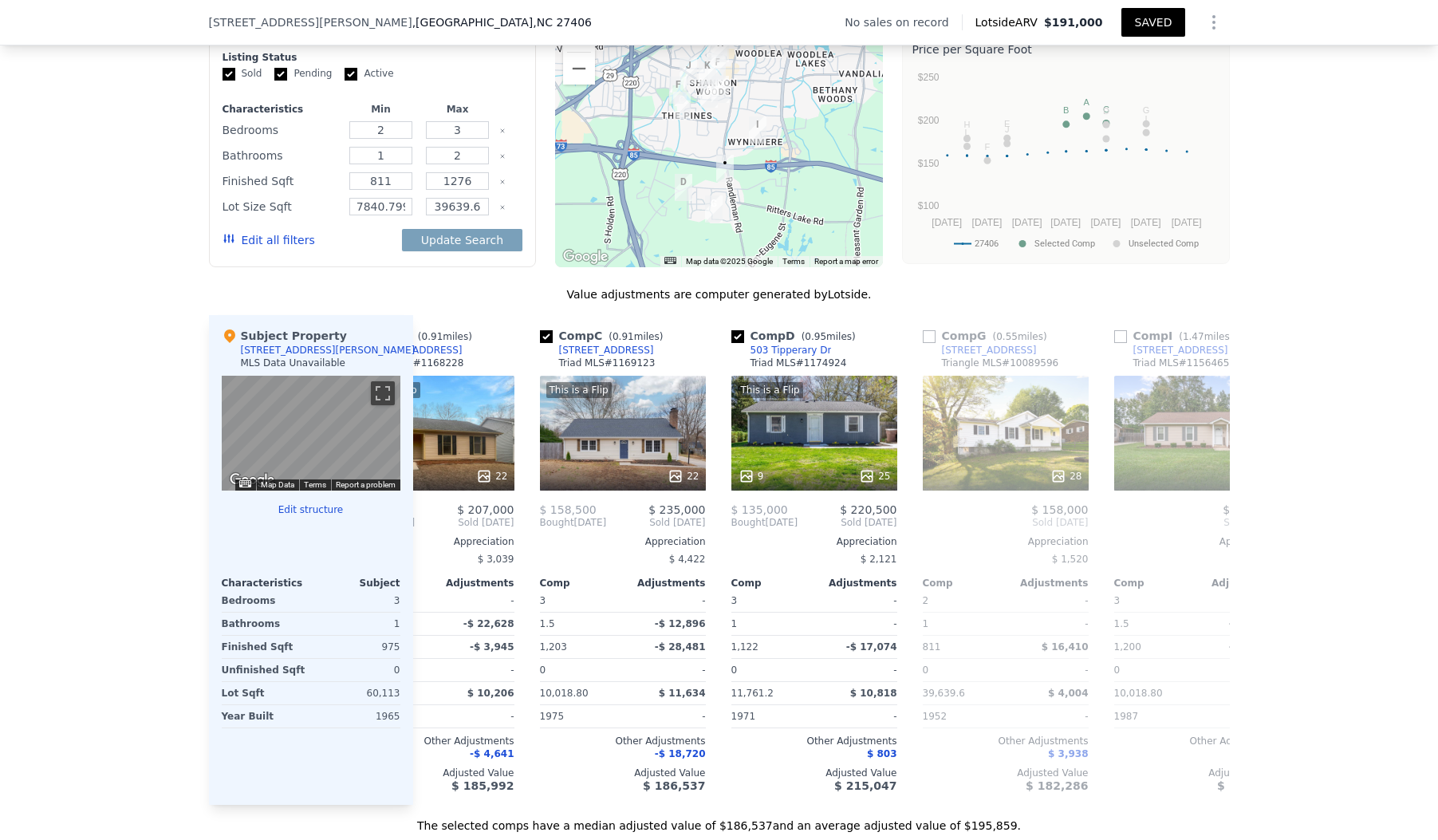
scroll to position [0, 0]
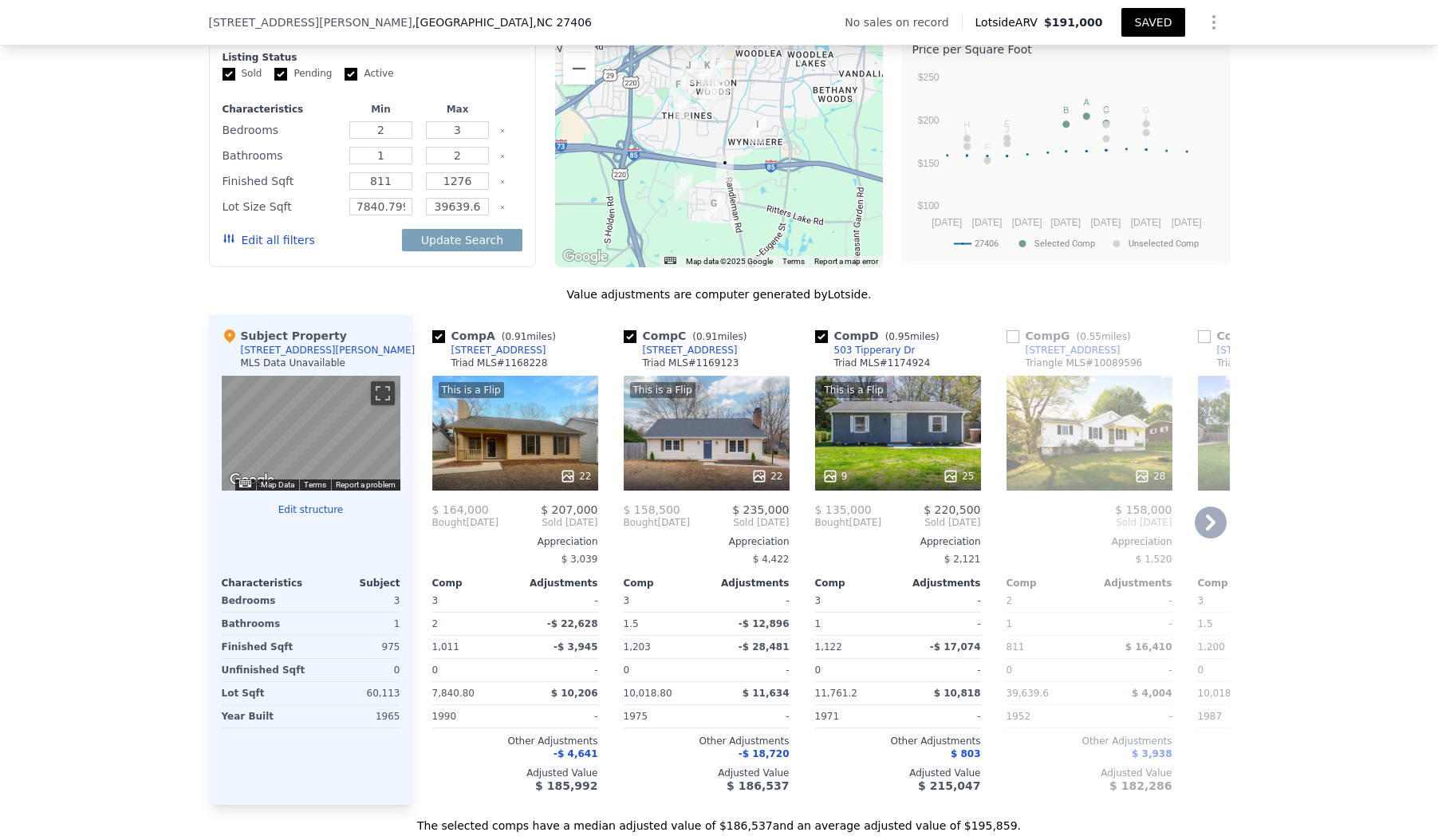
checkbox input "true"
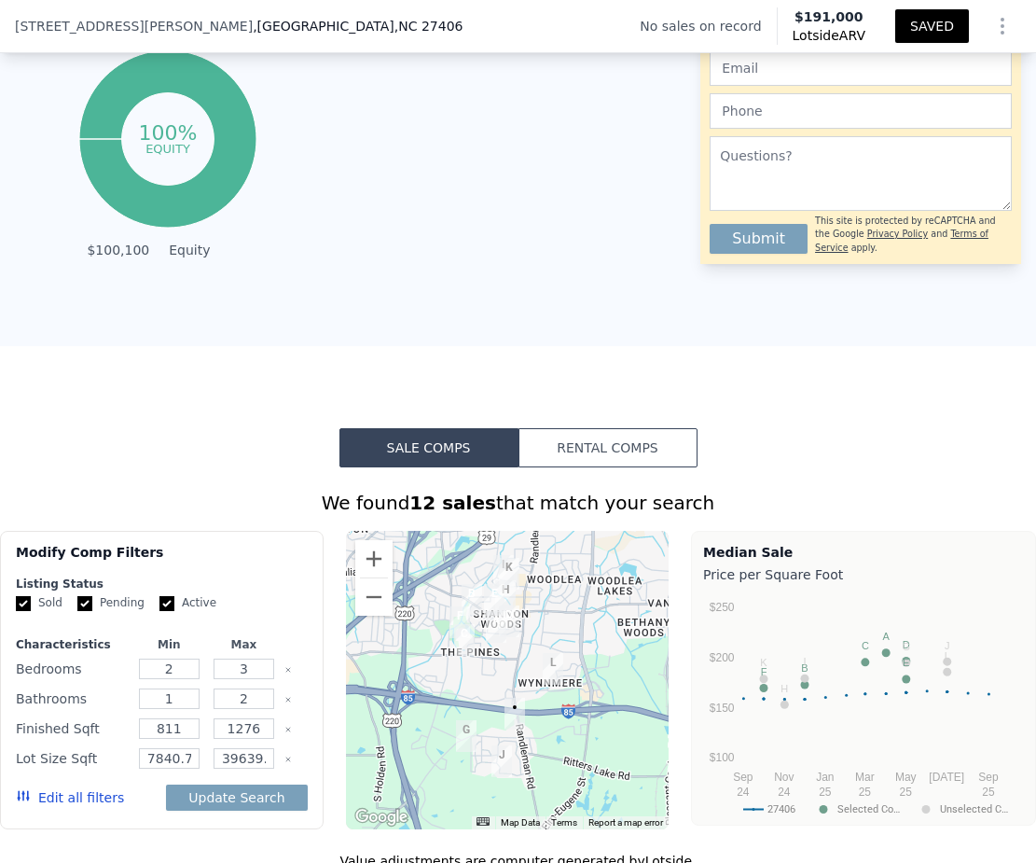
scroll to position [1017, 0]
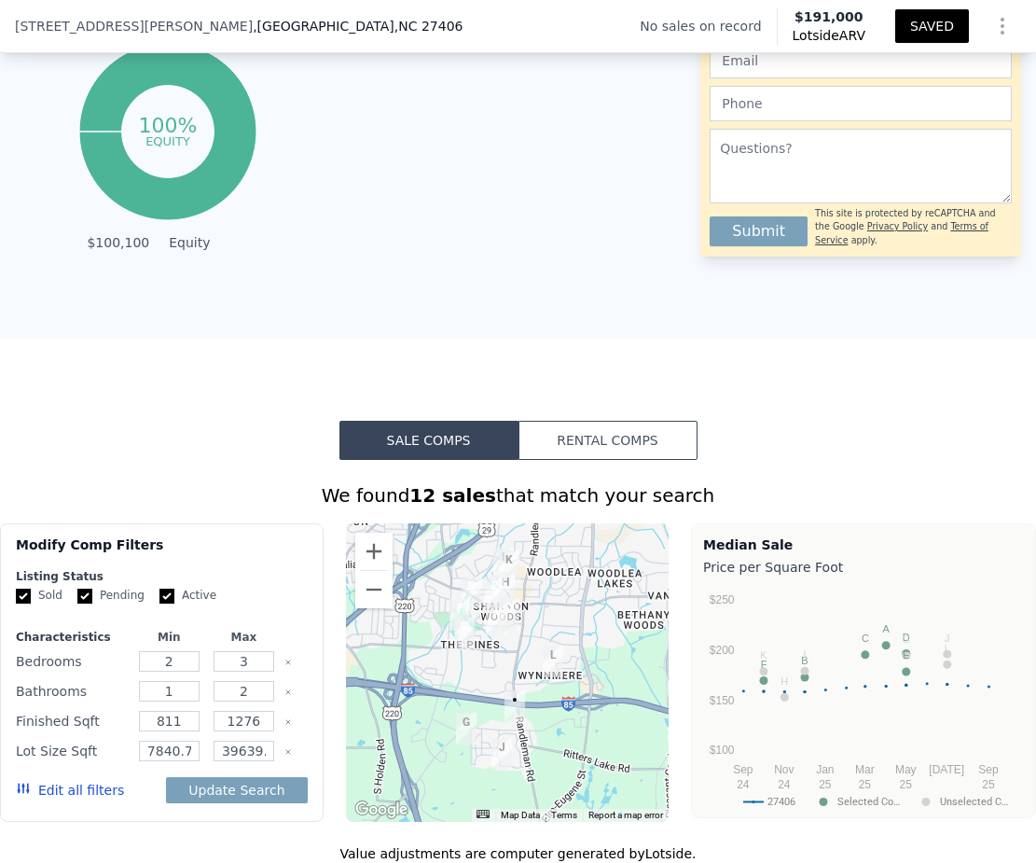
click at [598, 448] on button "Rental Comps" at bounding box center [607, 440] width 179 height 39
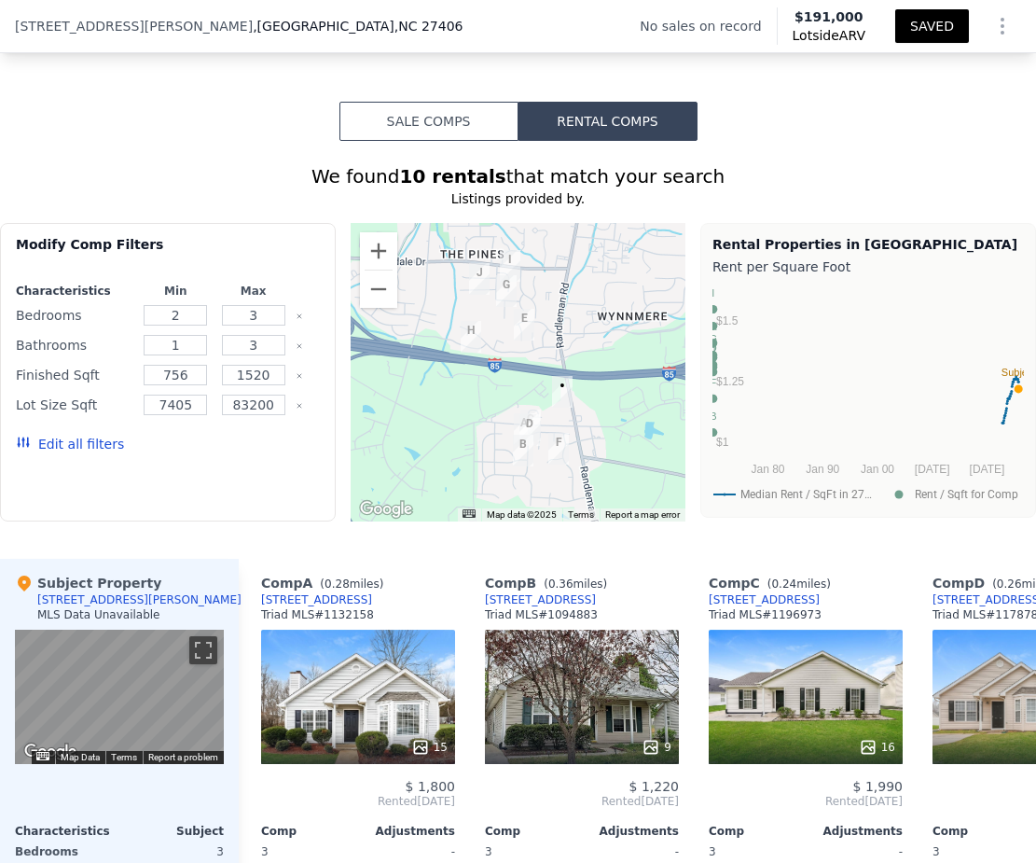
scroll to position [1369, 0]
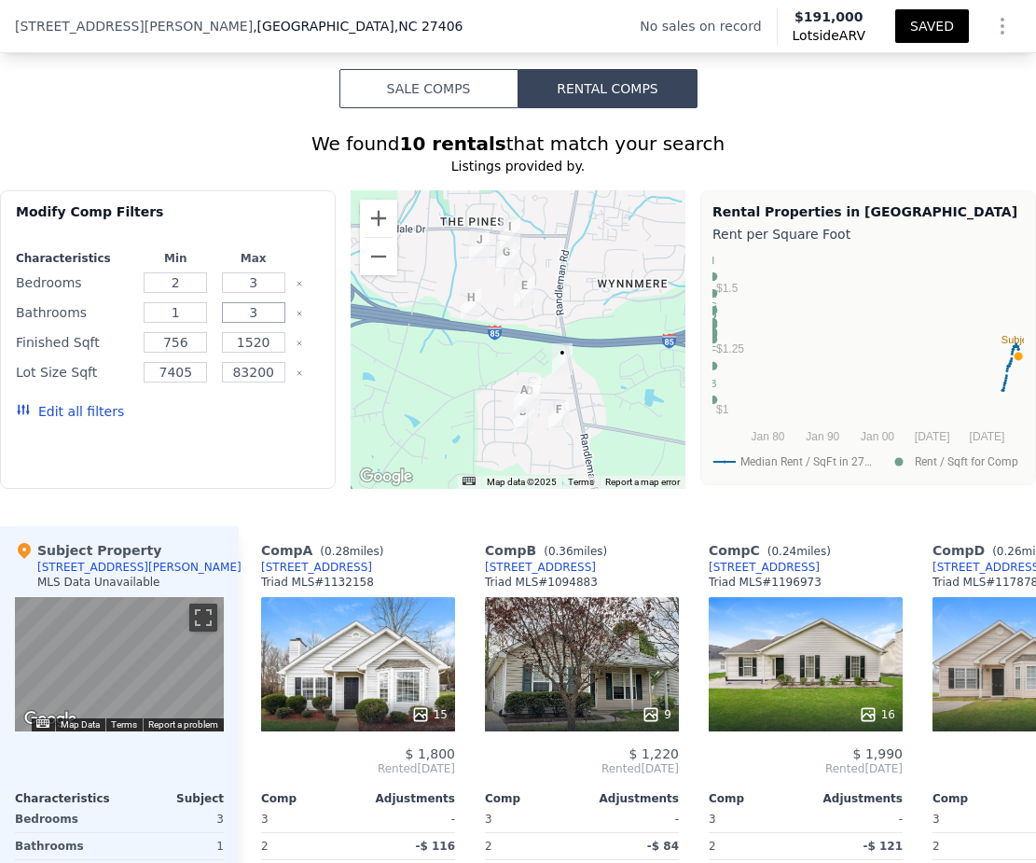
drag, startPoint x: 264, startPoint y: 313, endPoint x: 269, endPoint y: 325, distance: 12.5
click at [264, 313] on input "3" at bounding box center [253, 312] width 63 height 21
type input "2"
click at [264, 416] on button "Update Search" at bounding box center [248, 411] width 141 height 26
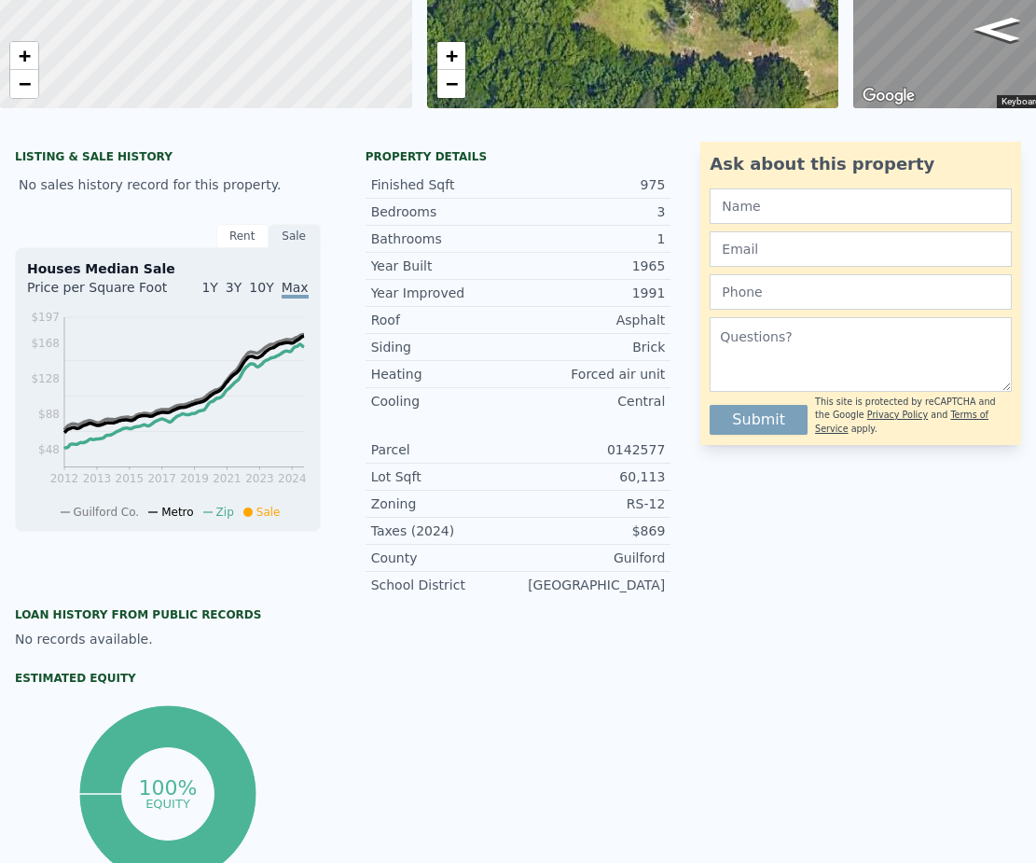
scroll to position [0, 0]
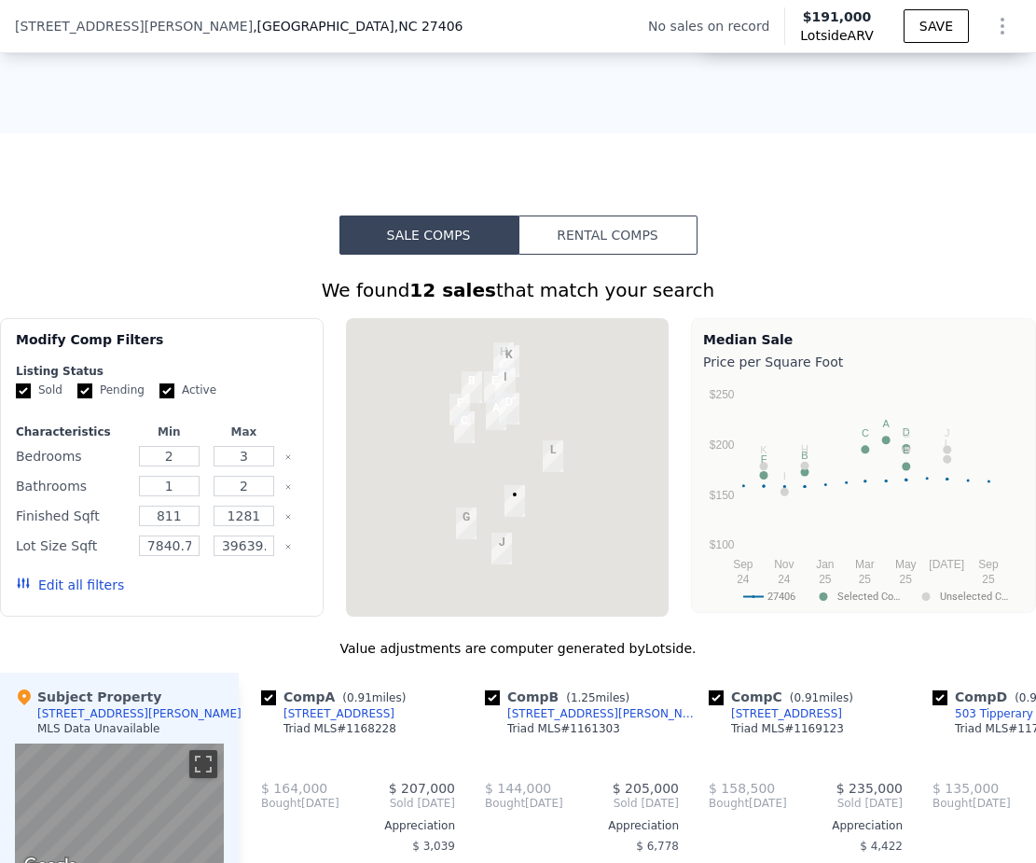
scroll to position [1371, 0]
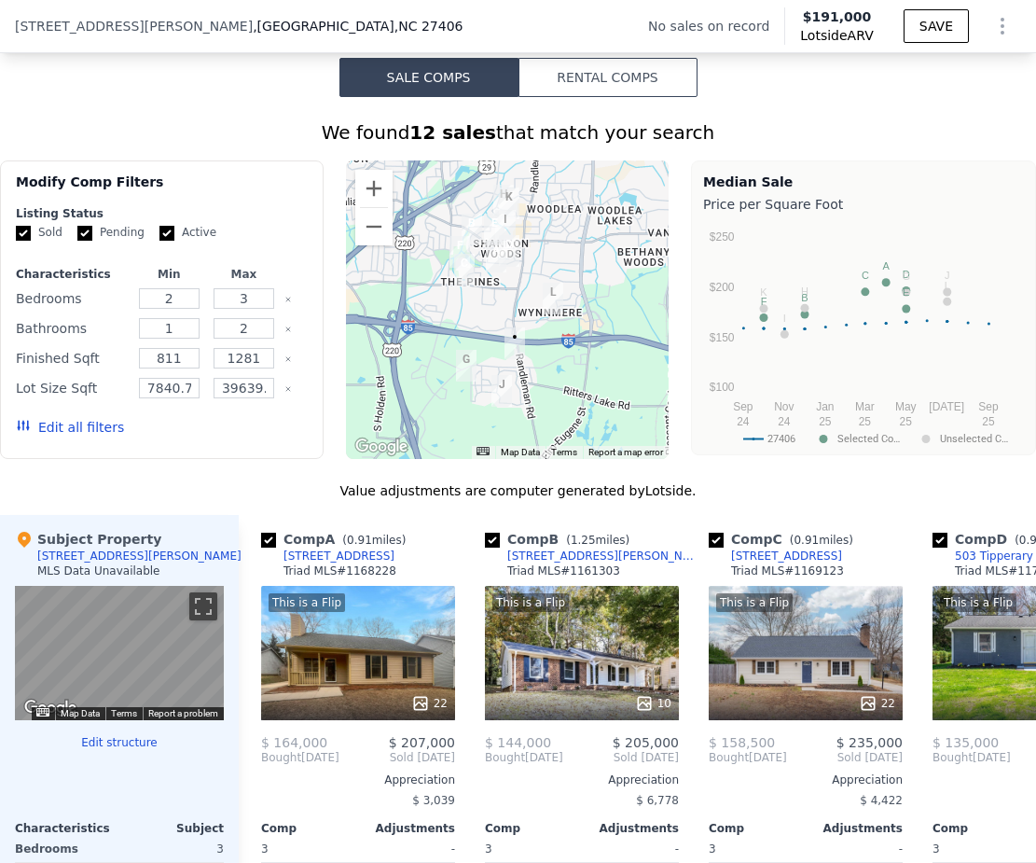
type input "1276"
type input "$ 30,000"
type input "$ 20,577"
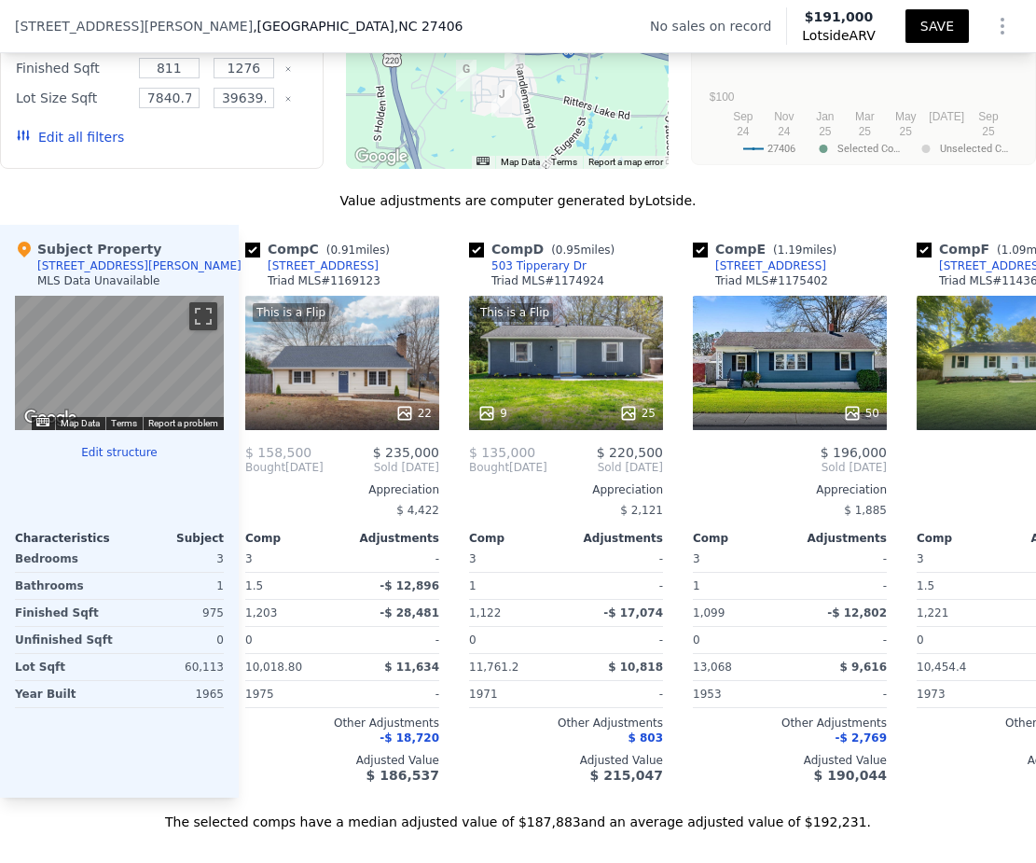
scroll to position [0, 465]
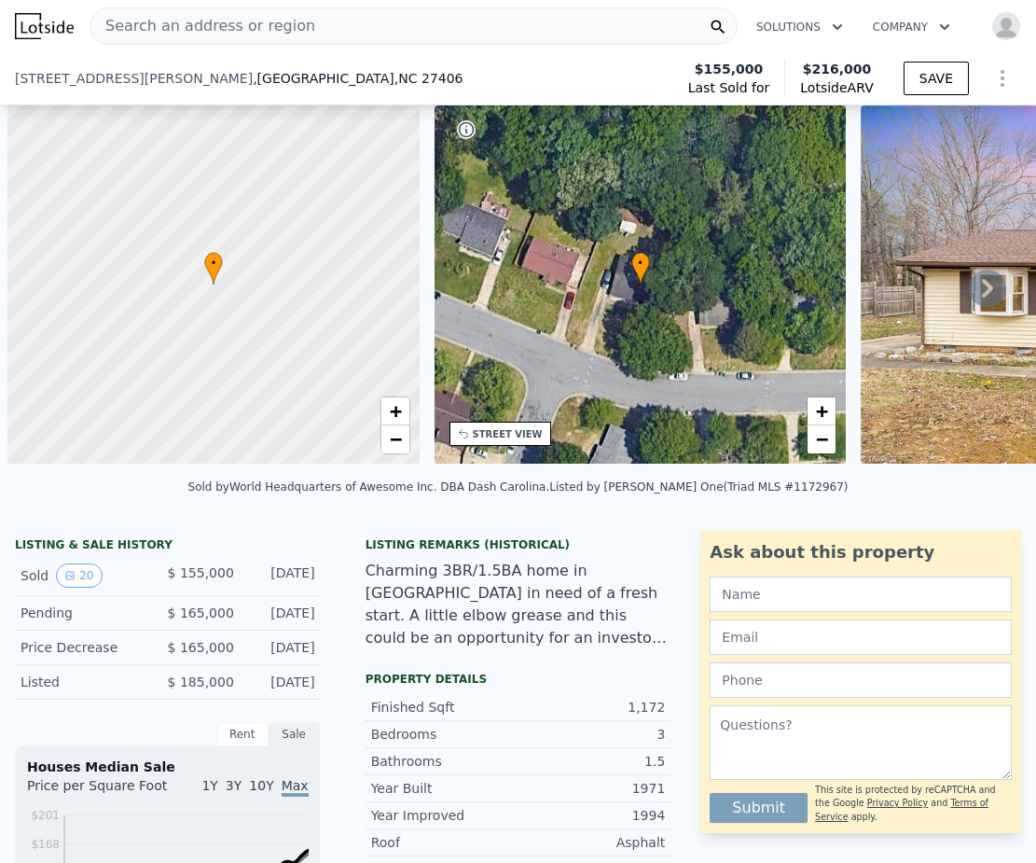
scroll to position [0, 7]
